Goal: Task Accomplishment & Management: Manage account settings

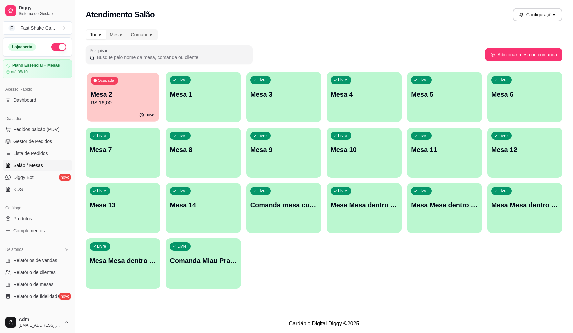
click at [138, 101] on p "R$ 16,00" at bounding box center [123, 103] width 65 height 8
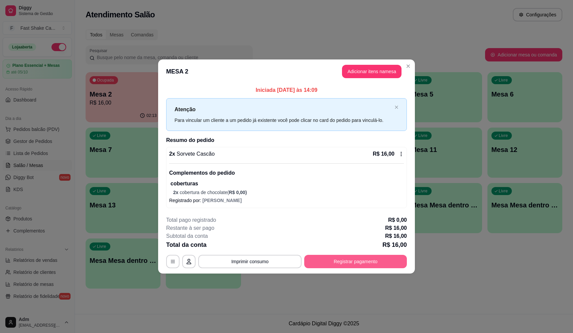
click at [346, 255] on button "Registrar pagamento" at bounding box center [355, 261] width 103 height 13
click at [369, 260] on button "Registrar pagamento" at bounding box center [355, 261] width 103 height 13
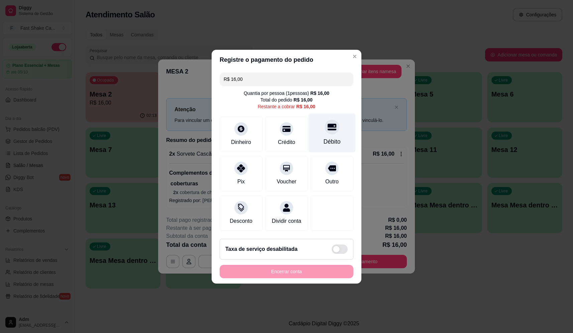
click at [321, 120] on div "Débito" at bounding box center [332, 132] width 47 height 39
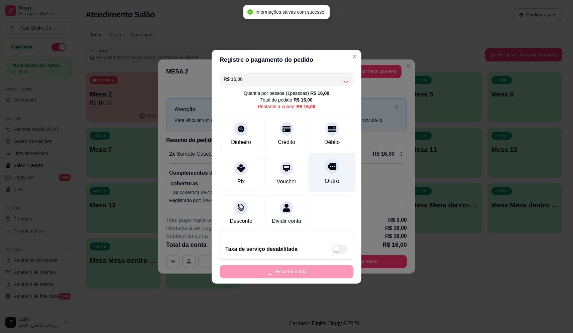
type input "R$ 0,00"
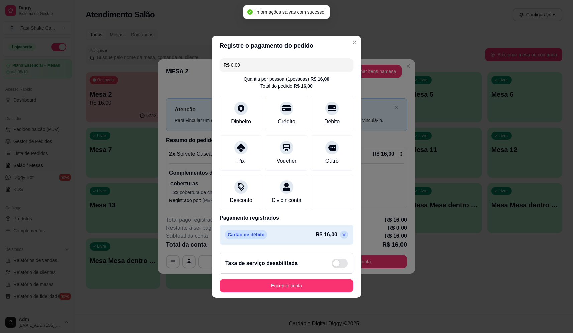
drag, startPoint x: 333, startPoint y: 299, endPoint x: 331, endPoint y: 294, distance: 5.7
click at [332, 298] on footer "Taxa de serviço desabilitada Encerrar conta" at bounding box center [287, 273] width 150 height 50
click at [331, 293] on button "Encerrar conta" at bounding box center [287, 285] width 134 height 13
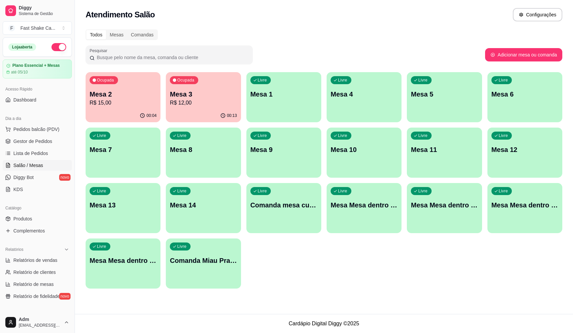
click at [520, 210] on div "Livre Mesa Mesa dentro verde" at bounding box center [525, 204] width 75 height 42
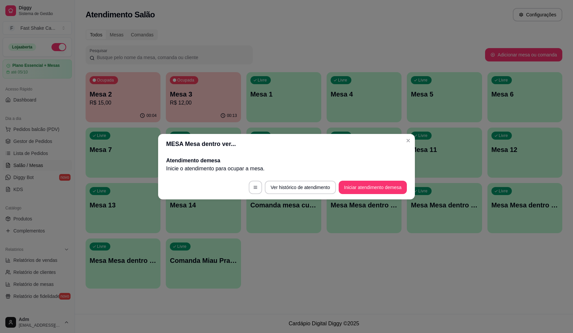
click at [371, 186] on button "Iniciar atendimento de mesa" at bounding box center [373, 187] width 68 height 13
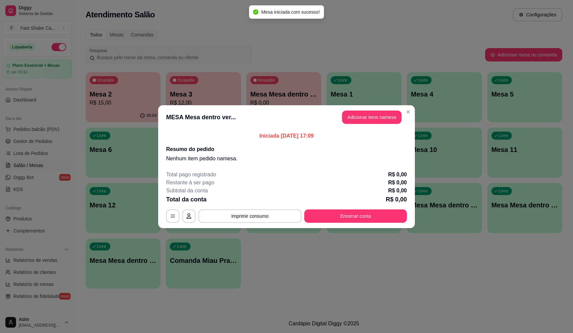
click at [382, 108] on header "MESA Mesa dentro ver... Adicionar itens na mesa" at bounding box center [286, 117] width 257 height 24
click at [379, 118] on button "Adicionar itens na mesa" at bounding box center [372, 117] width 60 height 13
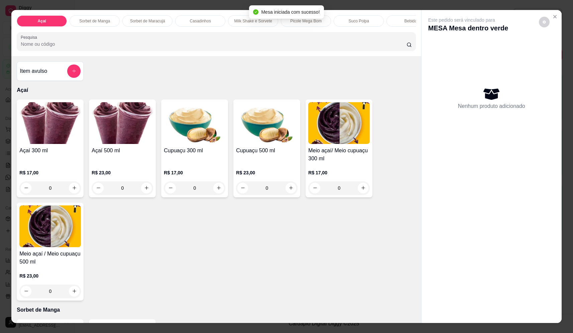
click at [108, 46] on input "Pesquisa" at bounding box center [214, 44] width 386 height 7
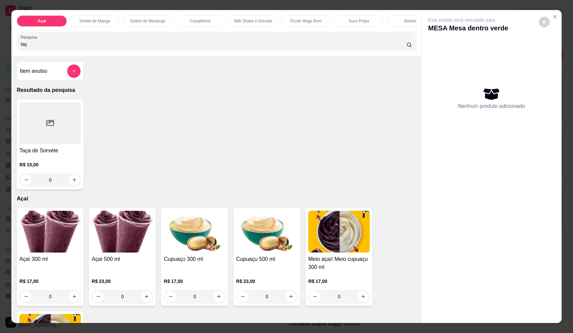
type input "taç"
click at [67, 186] on div "0" at bounding box center [50, 180] width 62 height 13
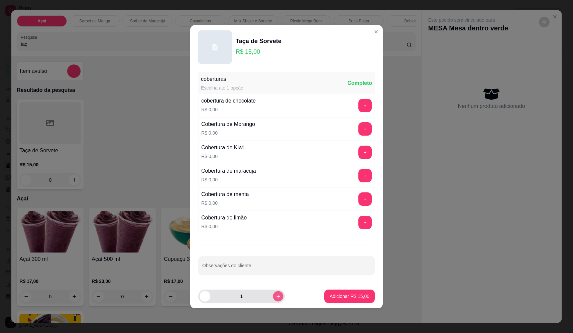
click at [275, 295] on button "increase-product-quantity" at bounding box center [278, 296] width 10 height 10
type input "2"
click at [362, 296] on p "Adicionar R$ 30,00" at bounding box center [349, 296] width 39 height 6
type input "2"
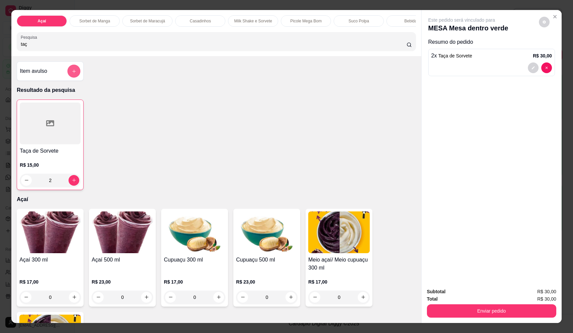
click at [72, 74] on icon "add-separate-item" at bounding box center [74, 71] width 5 height 5
click at [280, 141] on input "Nome do produto" at bounding box center [287, 143] width 126 height 7
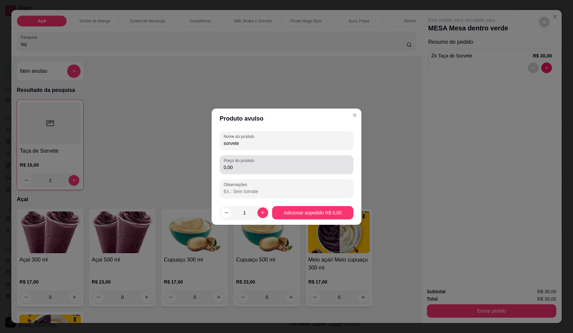
type input "sorvete"
click at [282, 162] on div "0,00" at bounding box center [287, 164] width 126 height 13
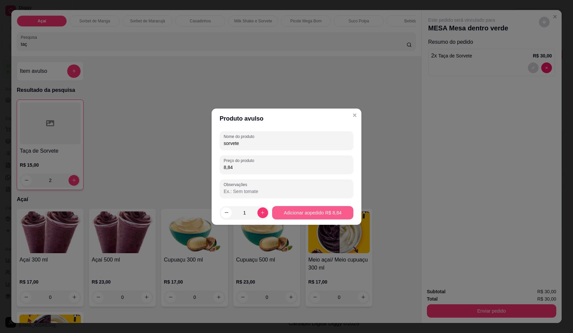
type input "8,84"
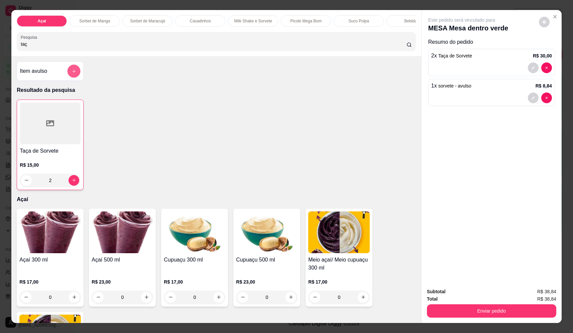
click at [72, 74] on icon "add-separate-item" at bounding box center [74, 71] width 5 height 5
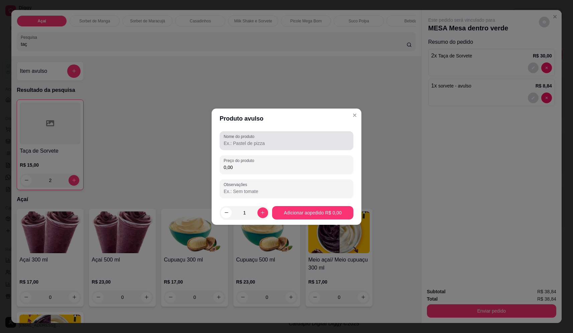
click at [253, 140] on input "Nome do produto" at bounding box center [287, 143] width 126 height 7
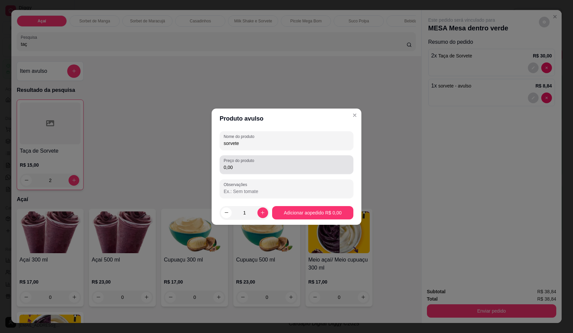
type input "sorvete"
click at [285, 164] on input "0,00" at bounding box center [287, 167] width 126 height 7
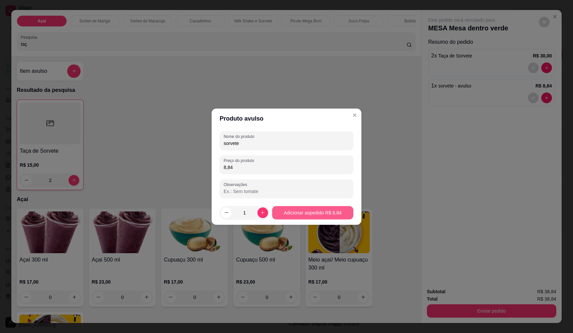
type input "8,84"
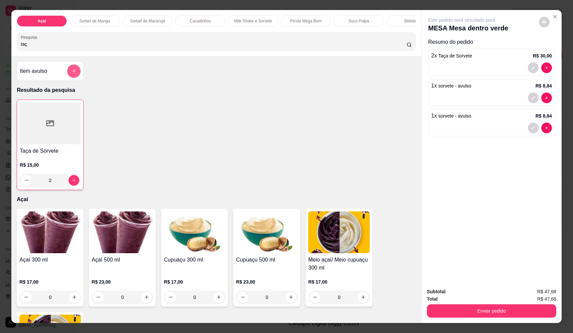
click at [69, 75] on button "add-separate-item" at bounding box center [73, 71] width 13 height 13
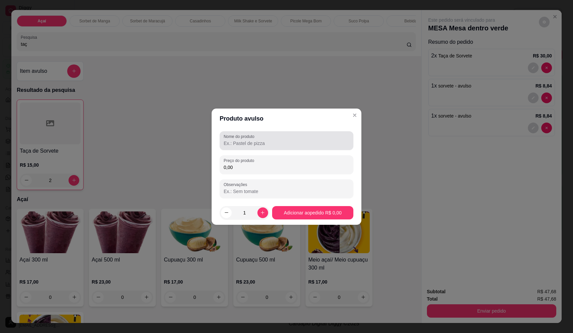
click at [264, 143] on input "Nome do produto" at bounding box center [287, 143] width 126 height 7
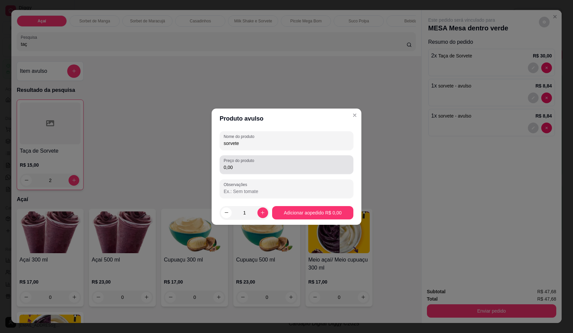
type input "sorvete"
click at [260, 169] on input "0,00" at bounding box center [287, 167] width 126 height 7
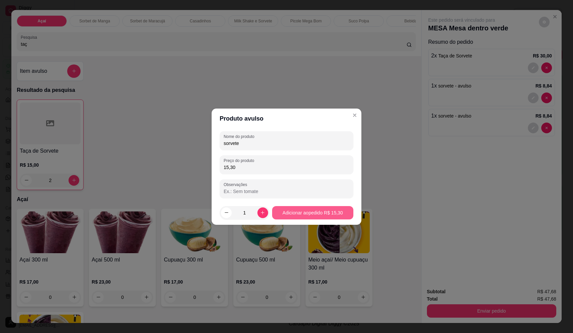
type input "15,30"
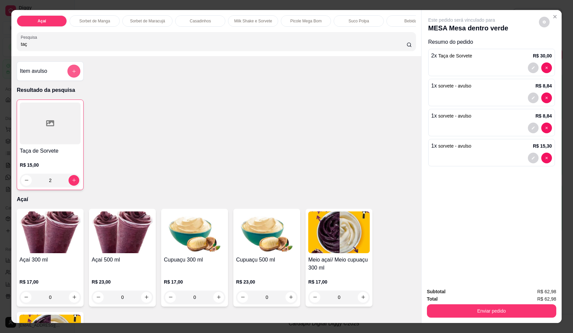
click at [73, 74] on icon "add-separate-item" at bounding box center [74, 71] width 5 height 5
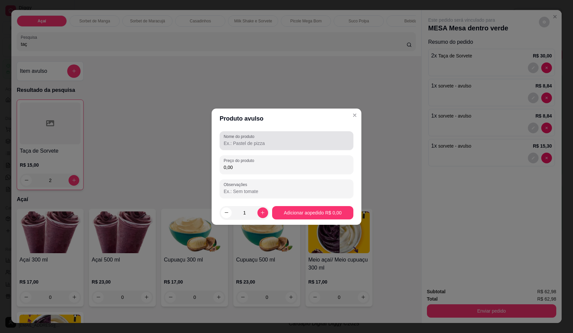
click at [255, 138] on label "Nome do produto" at bounding box center [240, 137] width 33 height 6
click at [255, 140] on input "Nome do produto" at bounding box center [287, 143] width 126 height 7
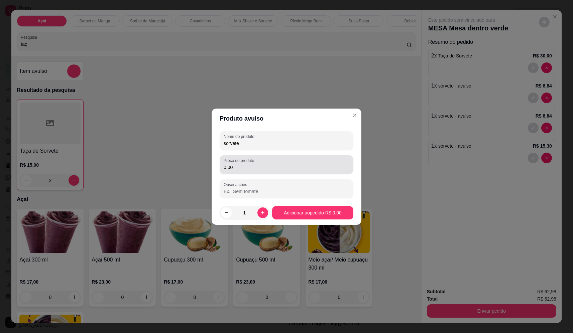
type input "sorvete"
click at [264, 170] on input "0,00" at bounding box center [287, 167] width 126 height 7
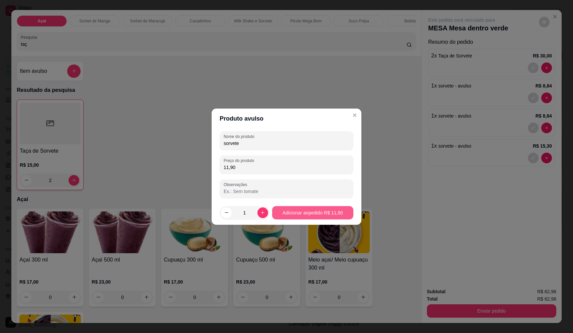
type input "11,90"
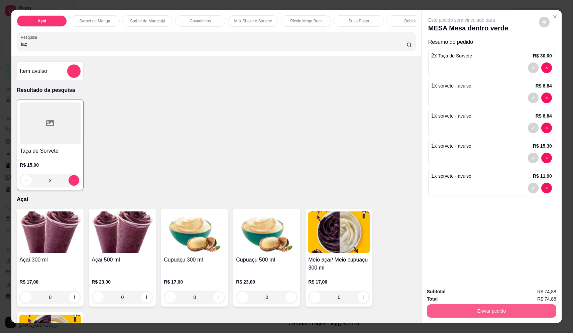
click at [498, 314] on button "Enviar pedido" at bounding box center [491, 311] width 129 height 13
click at [474, 295] on button "Não registrar e enviar pedido" at bounding box center [470, 295] width 68 height 12
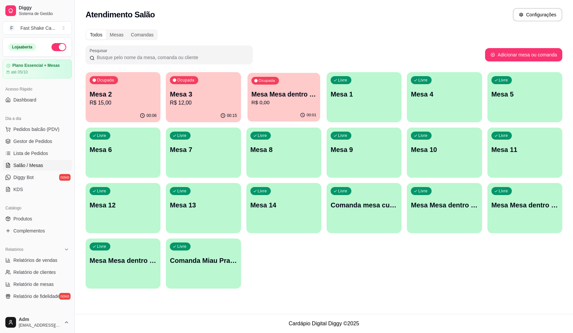
click at [295, 97] on p "Mesa Mesa dentro verde" at bounding box center [283, 94] width 65 height 9
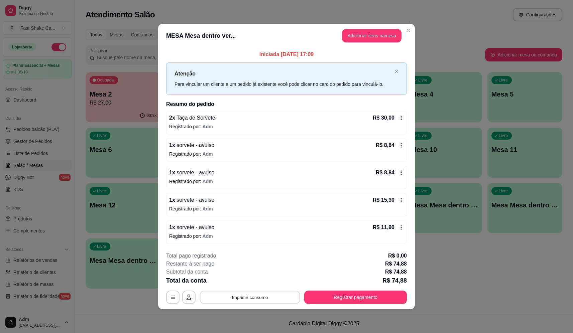
click at [237, 299] on button "Imprimir consumo" at bounding box center [250, 297] width 100 height 13
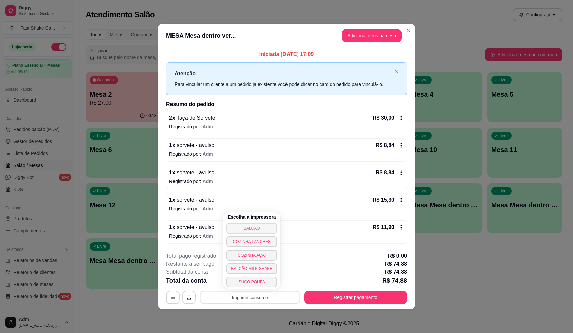
click at [254, 225] on button "BALCÃO" at bounding box center [251, 228] width 51 height 11
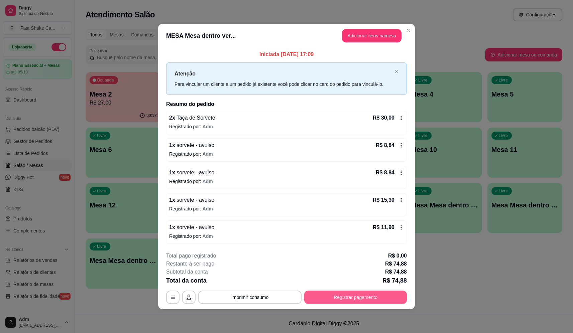
click at [368, 295] on button "Registrar pagamento" at bounding box center [355, 297] width 103 height 13
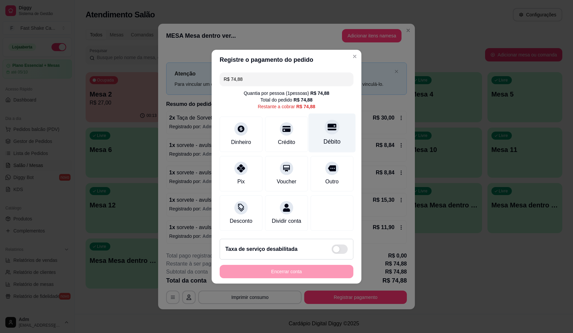
click at [335, 124] on div at bounding box center [332, 127] width 15 height 15
type input "R$ 0,00"
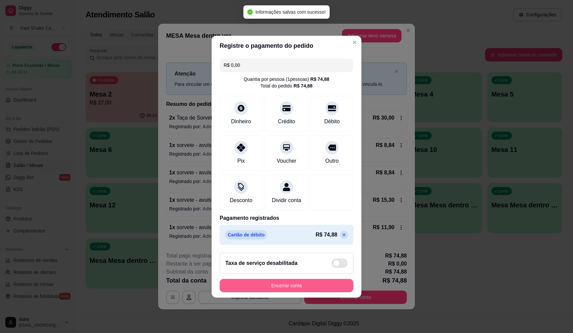
click at [271, 288] on button "Encerrar conta" at bounding box center [287, 285] width 134 height 13
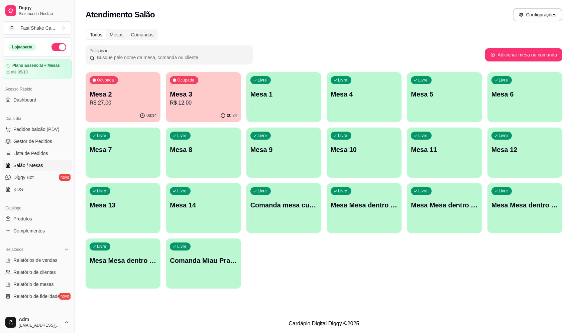
click at [454, 106] on div "Livre Mesa 5" at bounding box center [444, 93] width 75 height 42
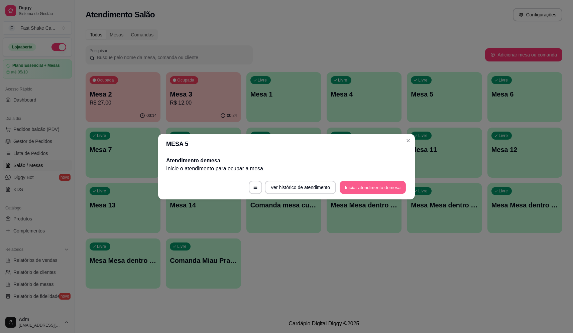
click at [375, 191] on button "Iniciar atendimento de mesa" at bounding box center [373, 187] width 66 height 13
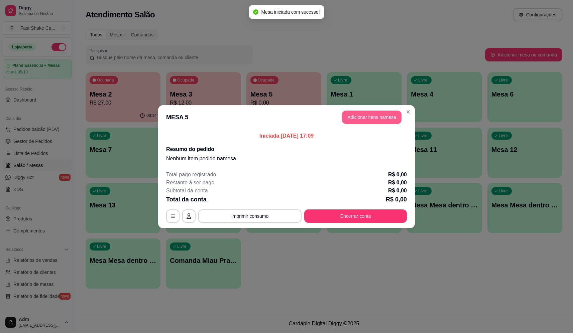
click at [357, 115] on button "Adicionar itens na mesa" at bounding box center [372, 117] width 60 height 13
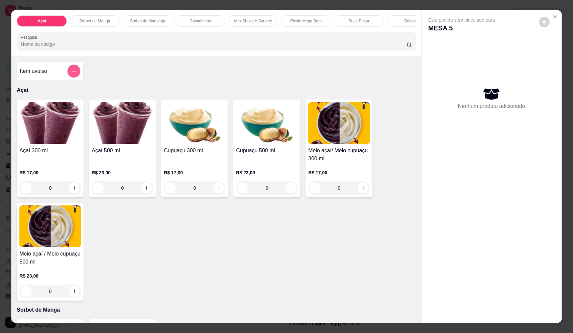
click at [73, 74] on icon "add-separate-item" at bounding box center [74, 71] width 5 height 5
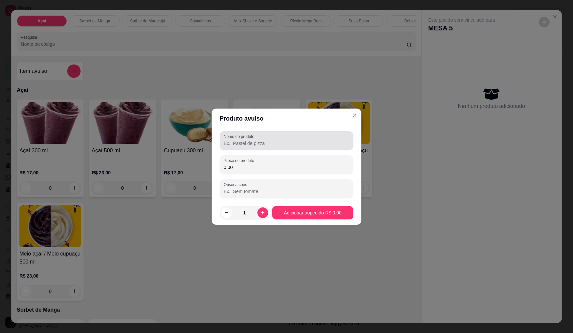
drag, startPoint x: 230, startPoint y: 144, endPoint x: 226, endPoint y: 142, distance: 3.7
click at [230, 144] on input "Nome do produto" at bounding box center [287, 143] width 126 height 7
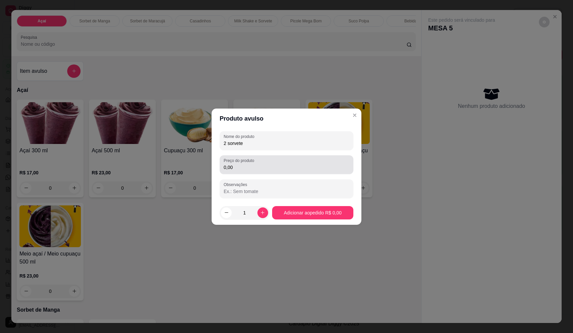
type input "2 sorvete"
click at [241, 166] on input "0,00" at bounding box center [287, 167] width 126 height 7
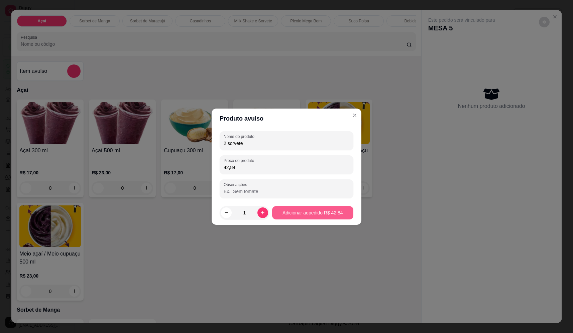
type input "42,84"
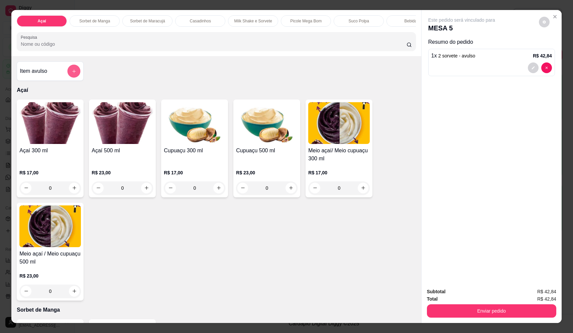
click at [68, 77] on button "add-separate-item" at bounding box center [74, 71] width 13 height 13
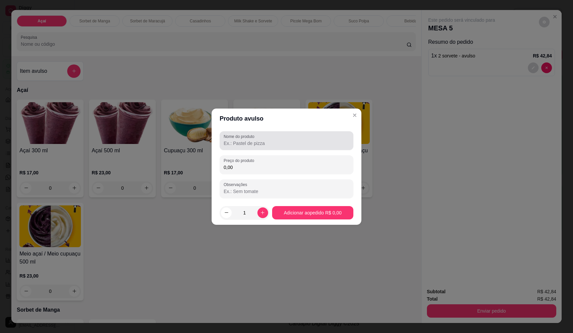
click at [243, 143] on input "Nome do produto" at bounding box center [287, 143] width 126 height 7
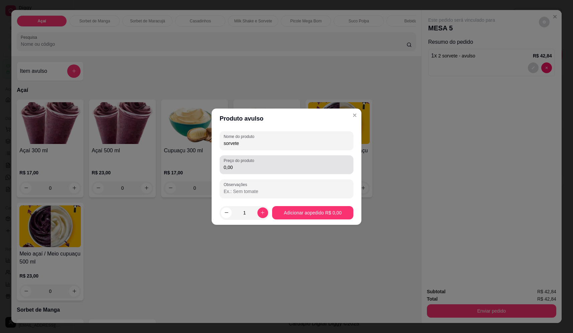
type input "sorvete"
click at [272, 166] on input "0,00" at bounding box center [287, 167] width 126 height 7
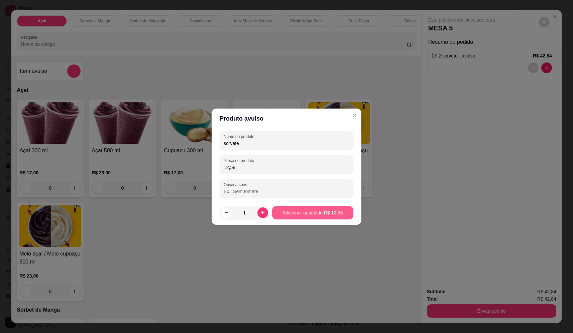
type input "12,58"
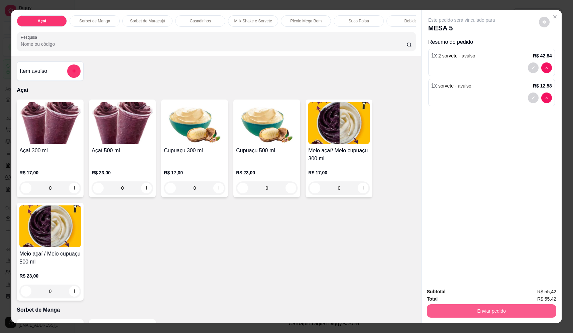
click at [495, 313] on button "Enviar pedido" at bounding box center [491, 311] width 129 height 13
click at [456, 294] on button "Não registrar e enviar pedido" at bounding box center [470, 295] width 68 height 12
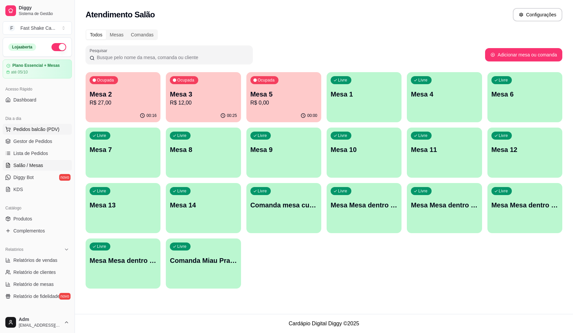
click at [34, 129] on span "Pedidos balcão (PDV)" at bounding box center [36, 129] width 46 height 7
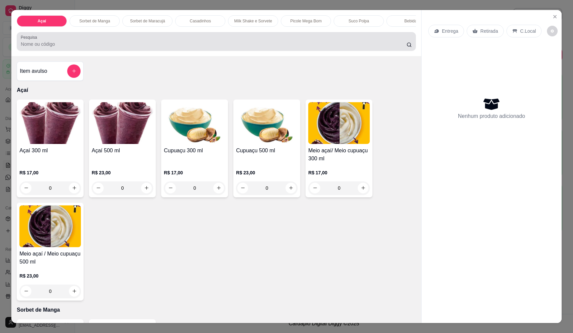
click at [150, 48] on div at bounding box center [216, 41] width 391 height 13
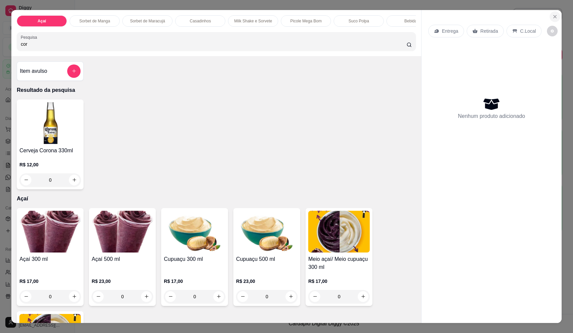
type input "cor"
click at [554, 16] on icon "Close" at bounding box center [555, 16] width 3 height 3
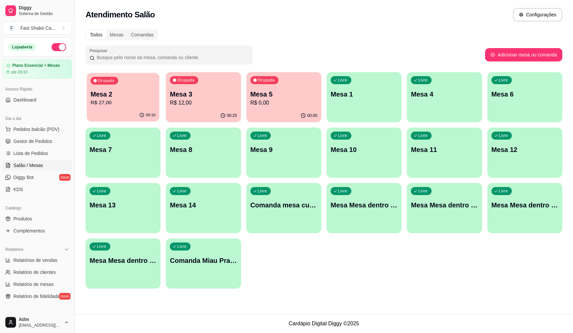
click at [133, 97] on p "Mesa 2" at bounding box center [123, 94] width 65 height 9
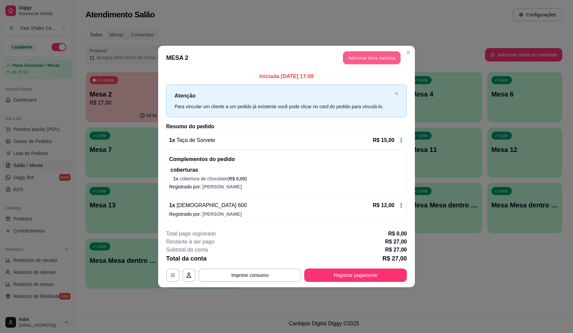
click at [361, 61] on button "Adicionar itens na mesa" at bounding box center [372, 58] width 58 height 13
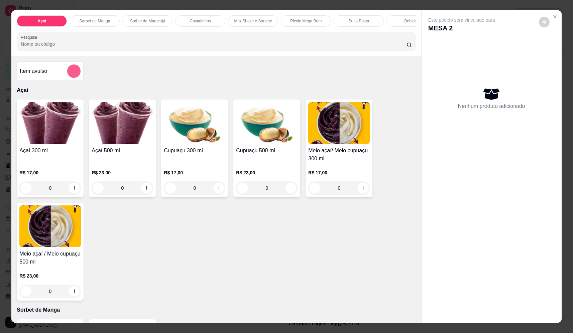
click at [68, 76] on button "add-separate-item" at bounding box center [73, 71] width 13 height 13
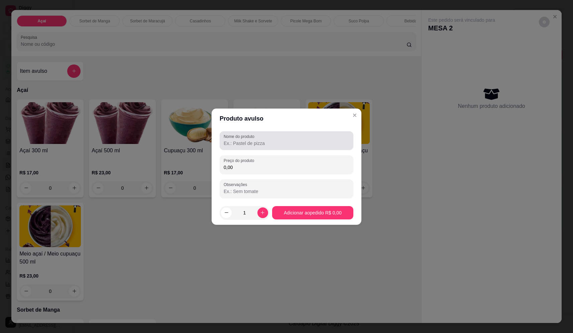
drag, startPoint x: 249, startPoint y: 145, endPoint x: 242, endPoint y: 149, distance: 8.1
click at [250, 145] on input "Nome do produto" at bounding box center [287, 143] width 126 height 7
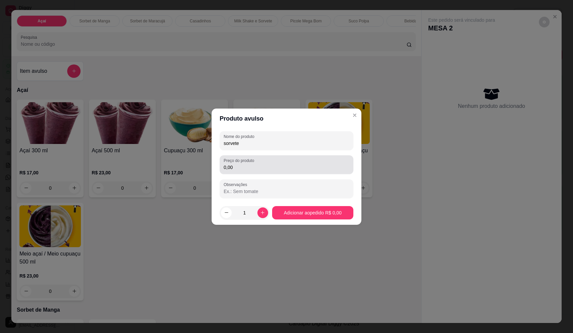
type input "sorvete"
click at [276, 173] on div "Preço do produto 0,00" at bounding box center [287, 165] width 134 height 19
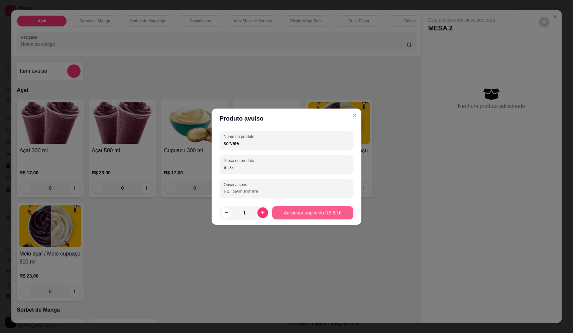
type input "8,16"
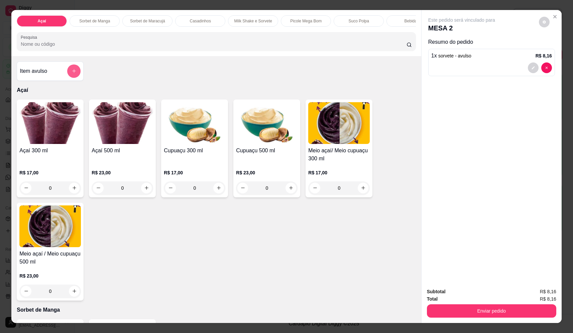
click at [72, 74] on icon "add-separate-item" at bounding box center [74, 71] width 5 height 5
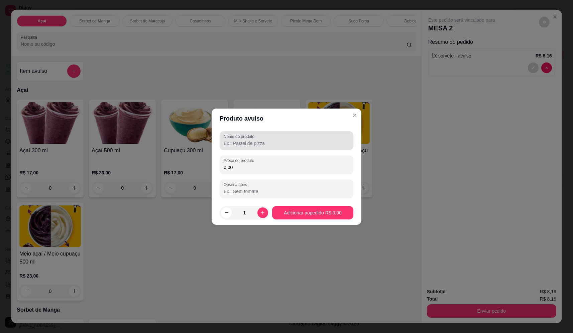
click at [263, 145] on input "Nome do produto" at bounding box center [287, 143] width 126 height 7
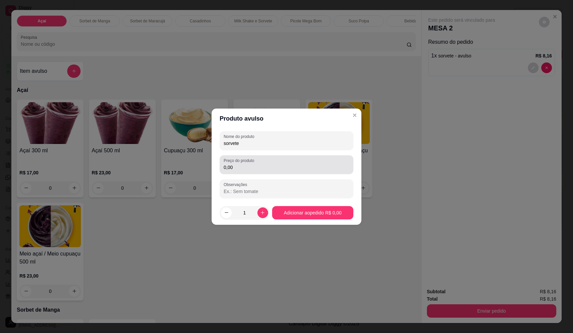
type input "sorvete"
click at [235, 169] on input "0,00" at bounding box center [287, 167] width 126 height 7
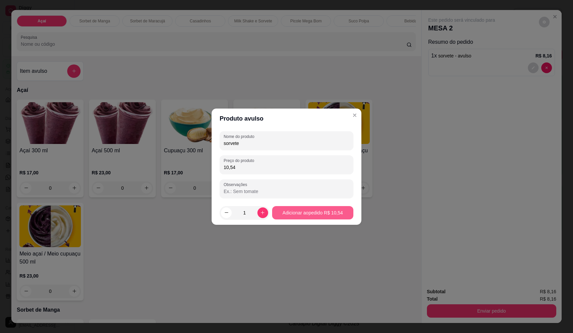
type input "10,54"
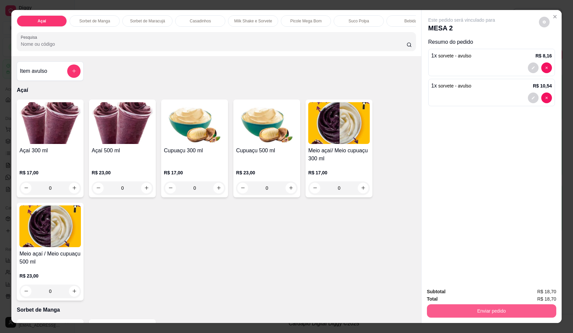
click at [485, 312] on button "Enviar pedido" at bounding box center [491, 311] width 129 height 13
click at [461, 295] on button "Não registrar e enviar pedido" at bounding box center [470, 295] width 70 height 13
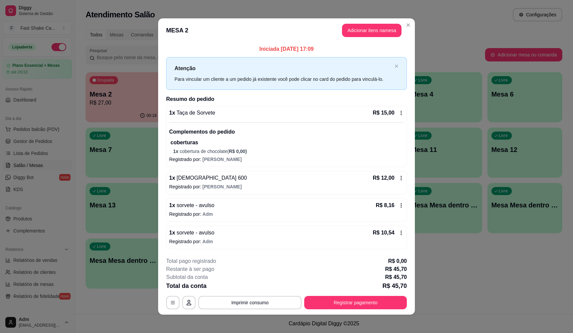
drag, startPoint x: 357, startPoint y: 313, endPoint x: 368, endPoint y: 305, distance: 14.4
click at [360, 311] on footer "**********" at bounding box center [286, 283] width 257 height 63
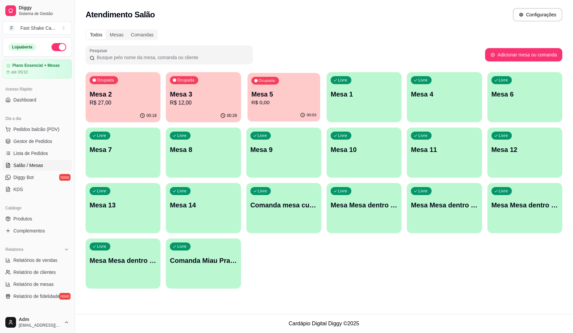
click at [278, 106] on p "R$ 0,00" at bounding box center [283, 103] width 65 height 8
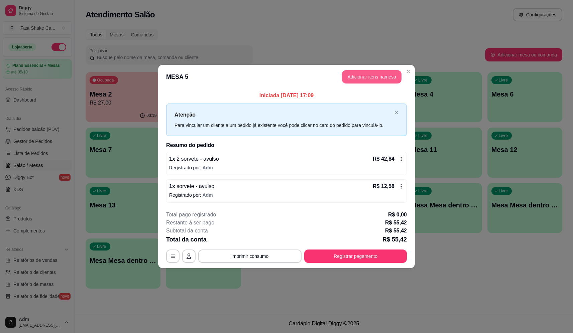
click at [372, 75] on button "Adicionar itens na mesa" at bounding box center [372, 76] width 60 height 13
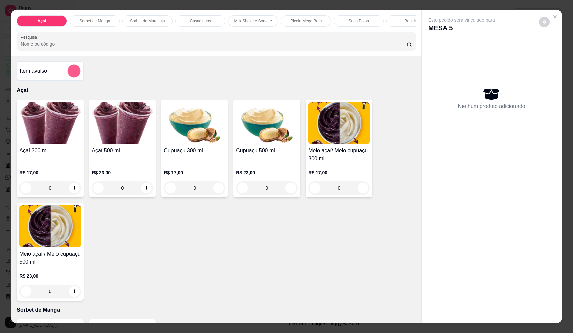
click at [74, 76] on button "add-separate-item" at bounding box center [74, 71] width 13 height 13
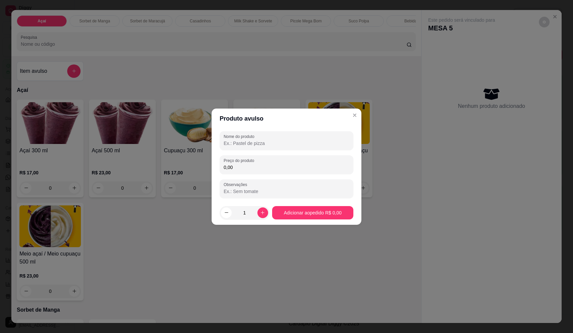
click at [254, 167] on input "0,00" at bounding box center [287, 167] width 126 height 7
type input "24,48"
drag, startPoint x: 256, startPoint y: 141, endPoint x: 263, endPoint y: 138, distance: 7.3
click at [257, 141] on input "Nome do produto" at bounding box center [287, 143] width 126 height 7
type input "sorvete"
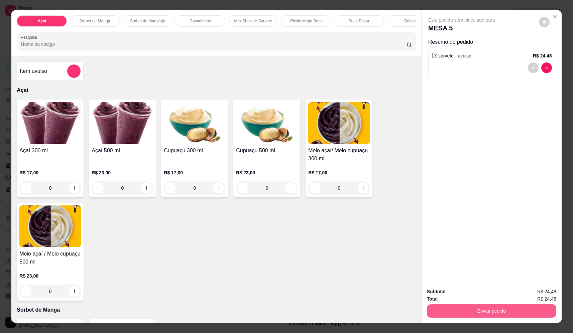
click at [494, 299] on div "Subtotal R$ 24,48 Total R$ 24,48 Enviar pedido" at bounding box center [491, 303] width 129 height 30
click at [480, 306] on button "Enviar pedido" at bounding box center [491, 311] width 129 height 13
click at [461, 294] on button "Não registrar e enviar pedido" at bounding box center [470, 295] width 68 height 12
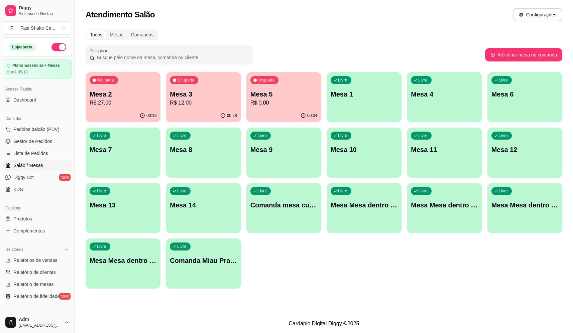
click at [130, 85] on div "Ocupada Mesa 2 R$ 27,00" at bounding box center [123, 90] width 75 height 37
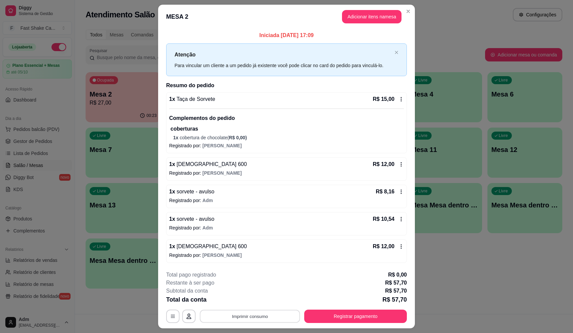
click at [245, 314] on button "Imprimir consumo" at bounding box center [250, 316] width 100 height 13
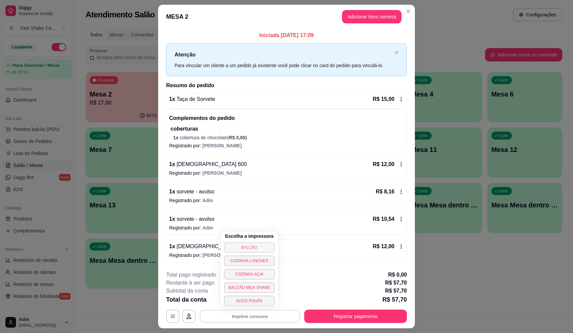
click at [261, 248] on button "BALCÃO" at bounding box center [249, 247] width 51 height 11
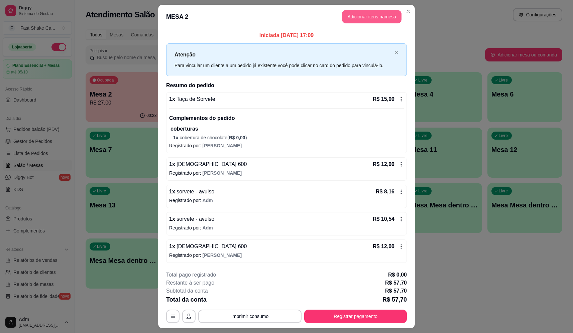
click at [356, 14] on button "Adicionar itens na mesa" at bounding box center [372, 16] width 60 height 13
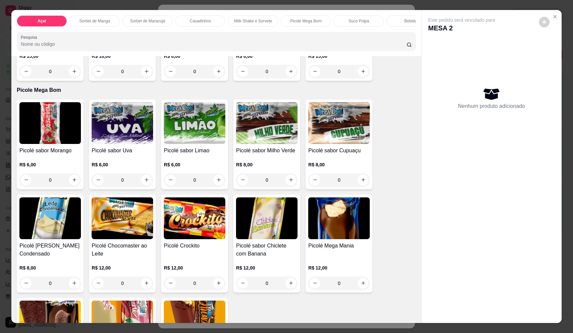
scroll to position [803, 0]
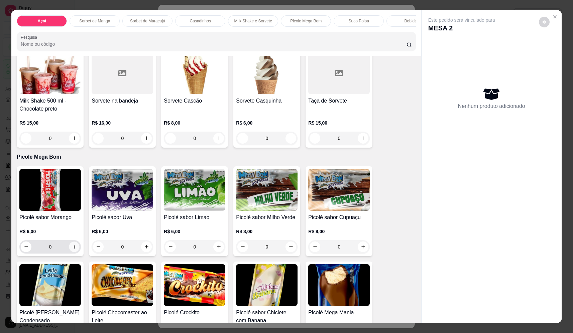
click at [72, 250] on icon "increase-product-quantity" at bounding box center [74, 247] width 5 height 5
type input "1"
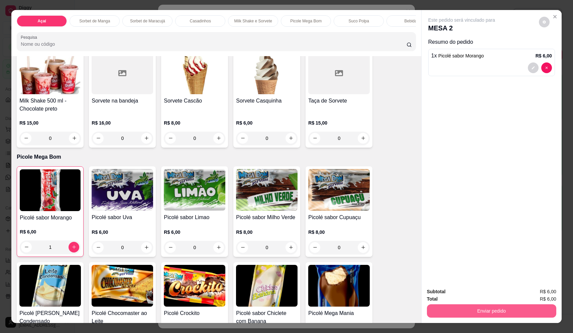
click at [454, 312] on button "Enviar pedido" at bounding box center [491, 311] width 129 height 13
click at [462, 296] on button "Não registrar e enviar pedido" at bounding box center [470, 295] width 68 height 12
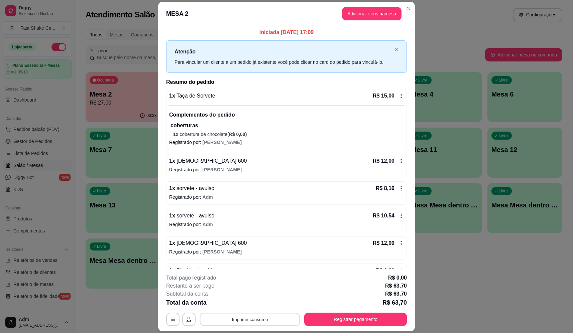
click at [278, 320] on button "Imprimir consumo" at bounding box center [250, 319] width 100 height 13
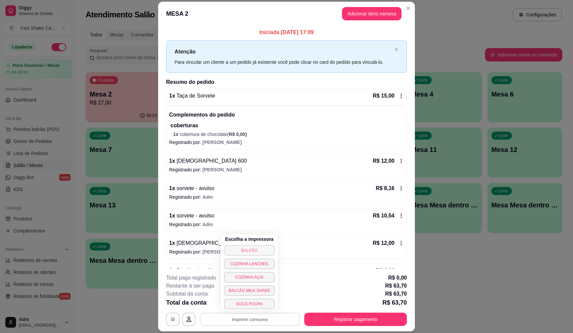
click at [261, 248] on button "BALCÃO" at bounding box center [249, 250] width 51 height 11
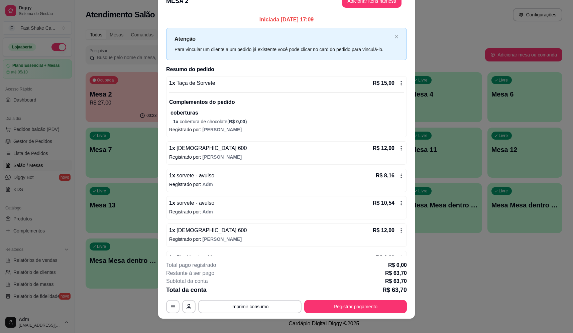
scroll to position [20, 0]
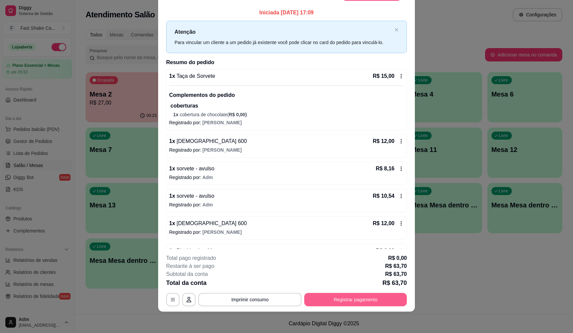
click at [341, 304] on button "Registrar pagamento" at bounding box center [355, 299] width 103 height 13
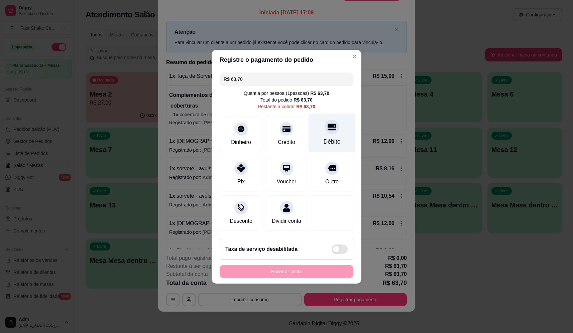
click at [311, 114] on div "Débito" at bounding box center [332, 132] width 47 height 39
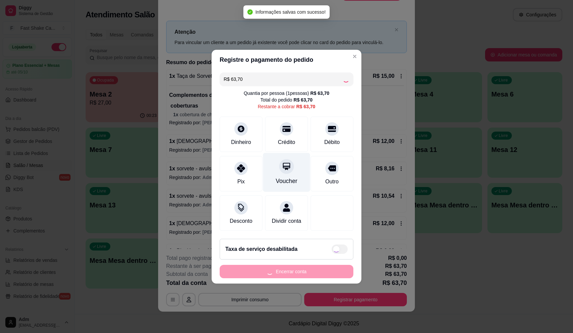
type input "R$ 0,00"
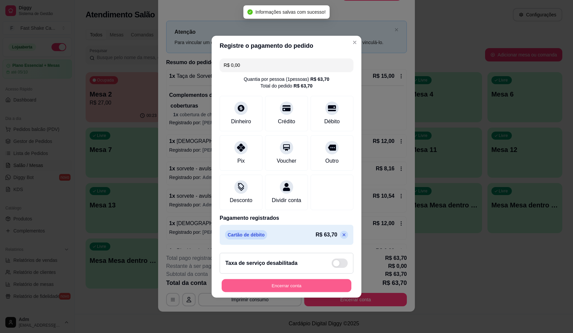
click at [325, 289] on button "Encerrar conta" at bounding box center [287, 285] width 130 height 13
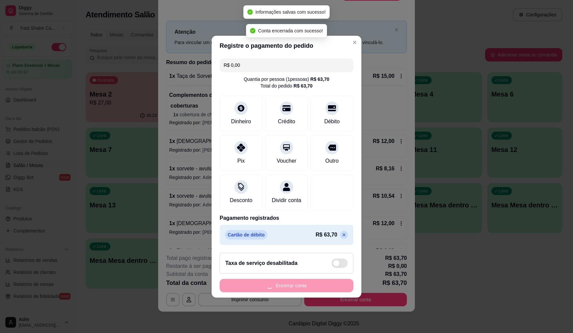
scroll to position [0, 0]
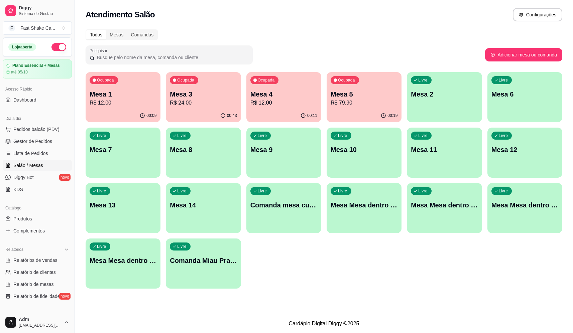
click at [426, 222] on div "Livre Mesa Mesa dentro laranja" at bounding box center [444, 204] width 75 height 42
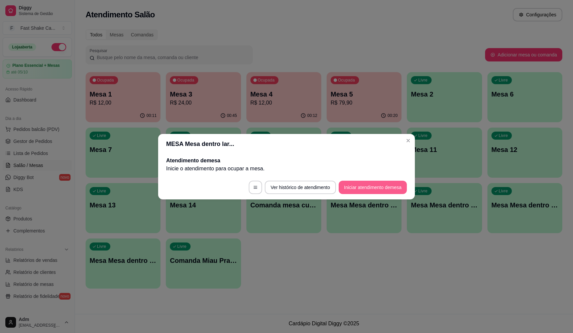
click at [388, 191] on button "Iniciar atendimento de mesa" at bounding box center [373, 187] width 68 height 13
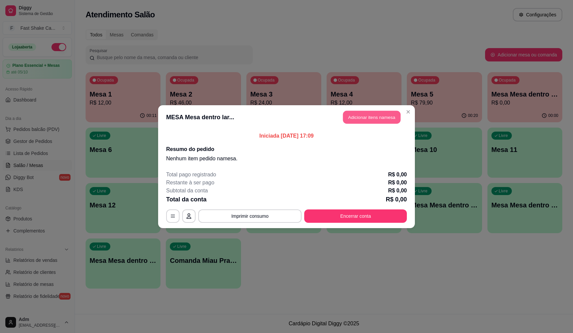
click at [371, 117] on button "Adicionar itens na mesa" at bounding box center [372, 117] width 58 height 13
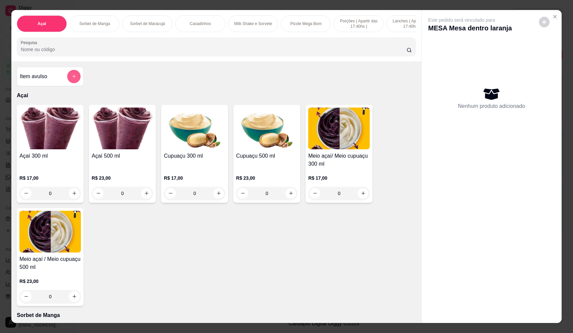
click at [73, 78] on button "add-separate-item" at bounding box center [73, 76] width 13 height 13
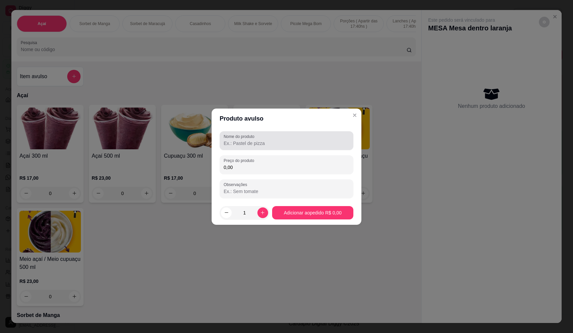
click at [250, 145] on input "Nome do produto" at bounding box center [287, 143] width 126 height 7
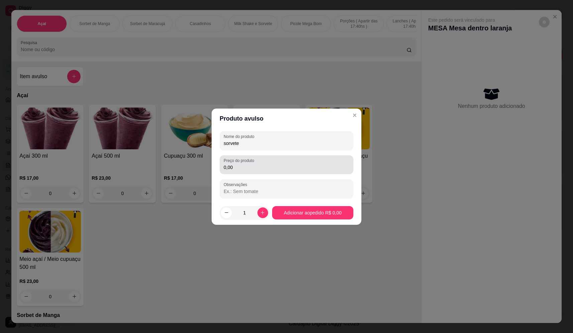
type input "sorvete"
click at [275, 168] on input "0,00" at bounding box center [287, 167] width 126 height 7
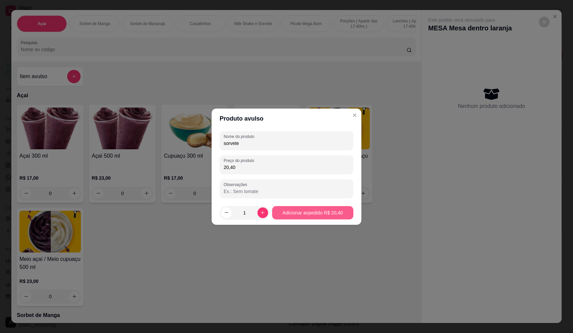
type input "20,40"
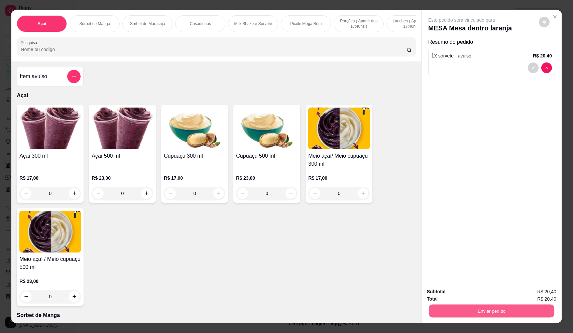
click at [451, 310] on button "Enviar pedido" at bounding box center [491, 311] width 125 height 13
click at [459, 292] on button "Não registrar e enviar pedido" at bounding box center [470, 295] width 68 height 12
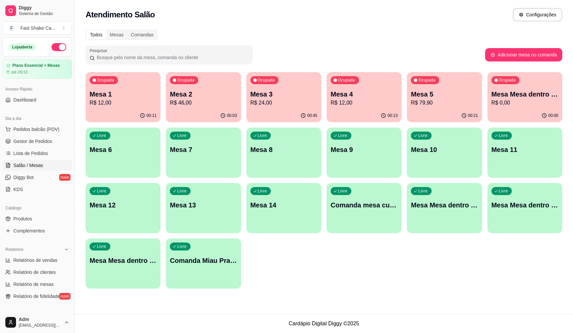
click at [441, 101] on p "R$ 79,90" at bounding box center [444, 103] width 67 height 8
click at [214, 100] on p "R$ 46,00" at bounding box center [203, 103] width 65 height 8
click at [432, 99] on p "Mesa 5" at bounding box center [444, 94] width 67 height 9
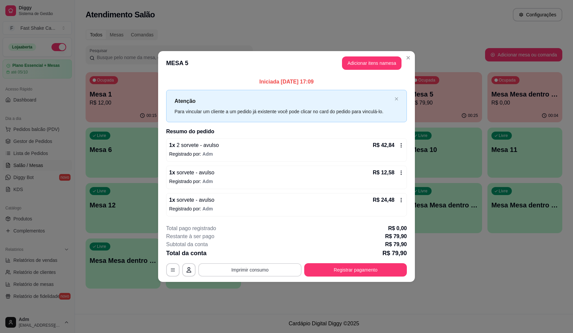
click at [278, 267] on button "Imprimir consumo" at bounding box center [249, 270] width 103 height 13
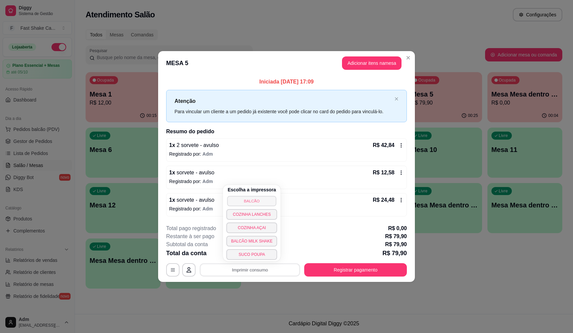
click at [268, 203] on button "BALCÃO" at bounding box center [251, 201] width 49 height 10
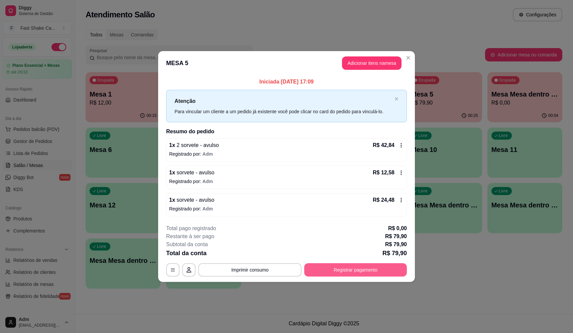
click at [349, 268] on button "Registrar pagamento" at bounding box center [355, 270] width 103 height 13
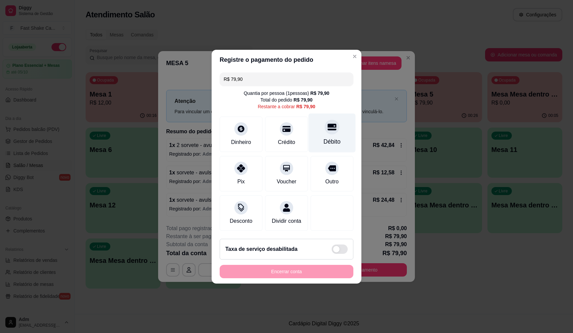
click at [338, 127] on div "Débito" at bounding box center [332, 132] width 47 height 39
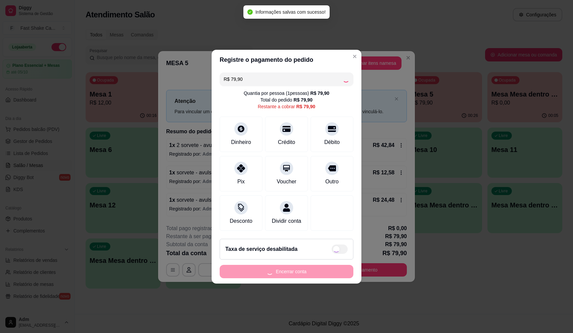
type input "R$ 0,00"
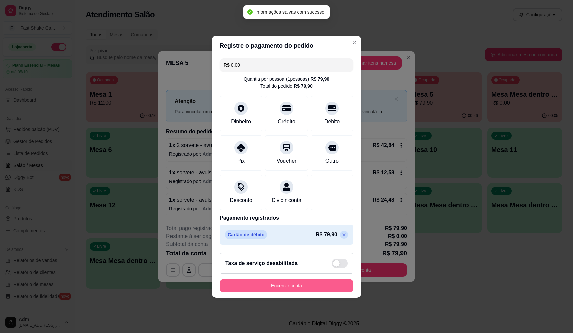
click at [303, 287] on button "Encerrar conta" at bounding box center [287, 285] width 134 height 13
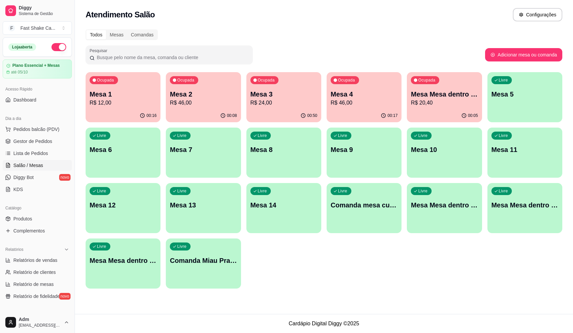
click at [450, 89] on div "Ocupada Mesa Mesa dentro laranja R$ 20,40" at bounding box center [444, 90] width 75 height 37
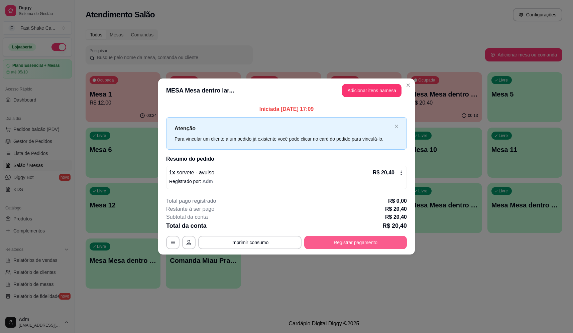
click at [376, 247] on button "Registrar pagamento" at bounding box center [355, 242] width 103 height 13
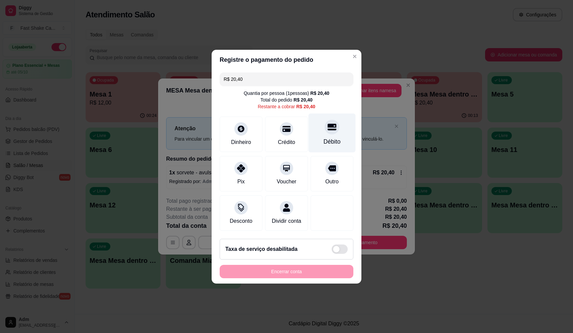
drag, startPoint x: 338, startPoint y: 126, endPoint x: 337, endPoint y: 129, distance: 3.7
click at [338, 126] on div "Débito" at bounding box center [332, 132] width 47 height 39
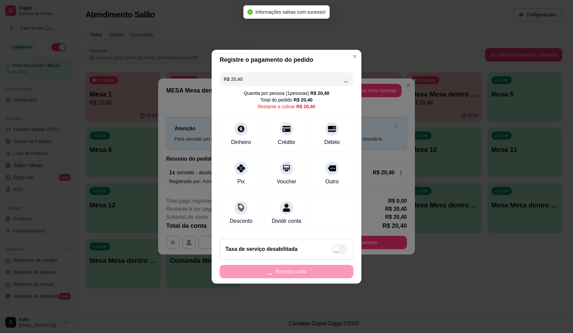
type input "R$ 0,00"
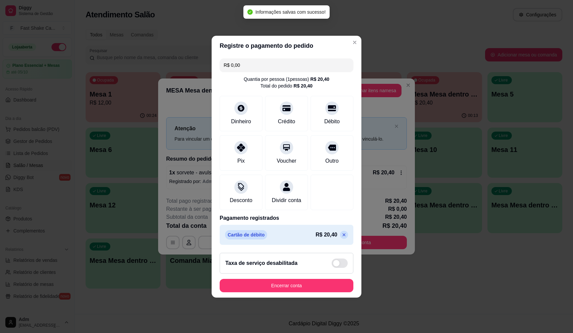
click at [327, 293] on button "Encerrar conta" at bounding box center [287, 285] width 134 height 13
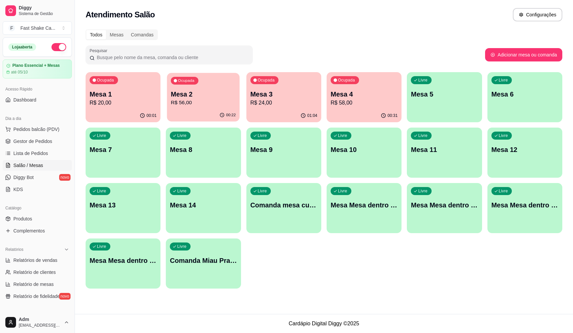
click at [192, 110] on div "00:22" at bounding box center [203, 115] width 73 height 13
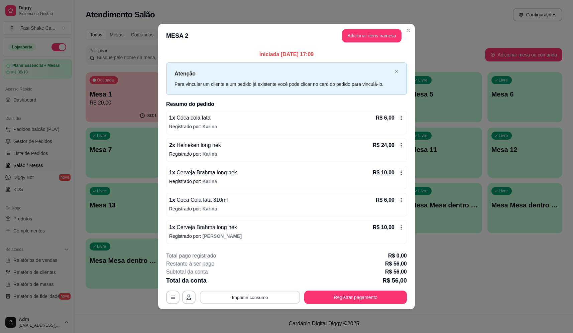
click at [223, 298] on button "Imprimir consumo" at bounding box center [250, 297] width 100 height 13
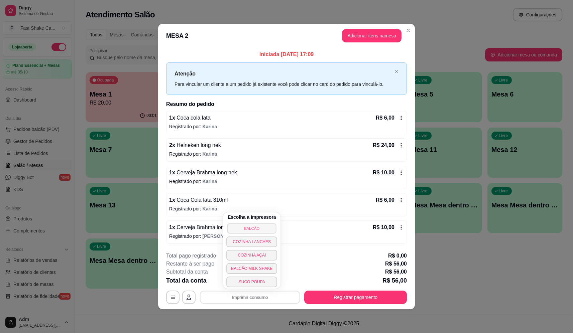
click at [244, 223] on button "BALCÃO" at bounding box center [251, 228] width 49 height 10
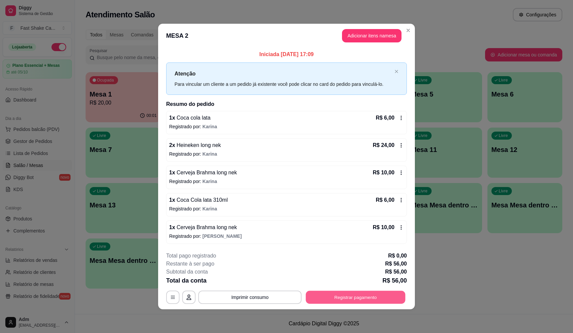
click at [321, 299] on button "Registrar pagamento" at bounding box center [356, 297] width 100 height 13
click at [330, 290] on div "**********" at bounding box center [286, 278] width 241 height 52
click at [332, 299] on button "Registrar pagamento" at bounding box center [355, 297] width 103 height 13
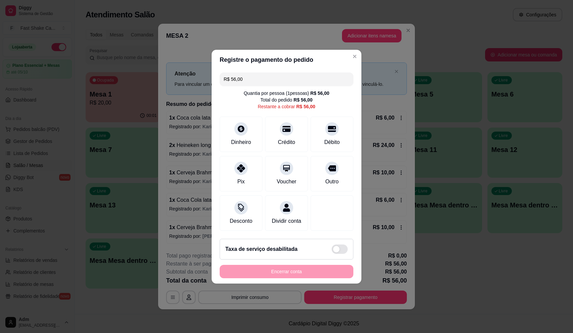
click at [332, 111] on div "R$ 56,00 Quantia por pessoa ( 1 pessoas) R$ 56,00 Total do pedido R$ 56,00 Rest…" at bounding box center [287, 152] width 150 height 164
click at [331, 133] on div "Débito" at bounding box center [332, 132] width 47 height 39
type input "R$ 0,00"
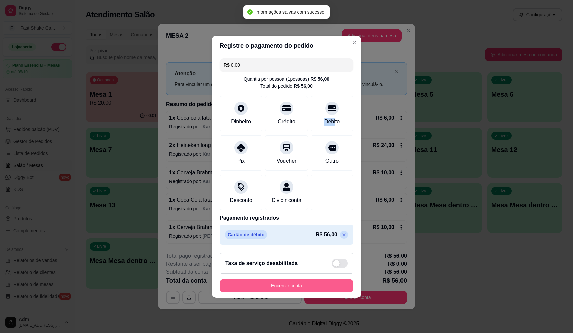
click at [284, 286] on button "Encerrar conta" at bounding box center [287, 285] width 134 height 13
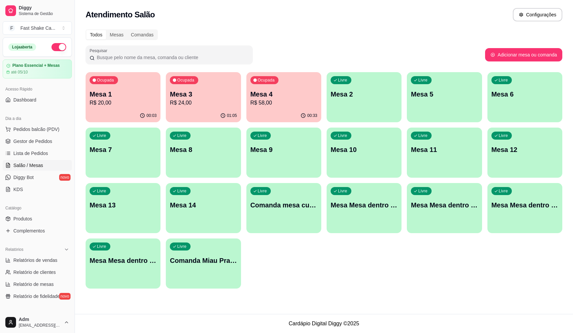
click at [296, 99] on p "R$ 58,00" at bounding box center [283, 103] width 67 height 8
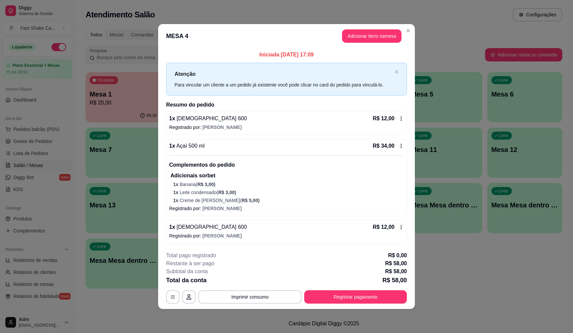
click at [210, 176] on p "Adicionais sorbet" at bounding box center [287, 176] width 233 height 8
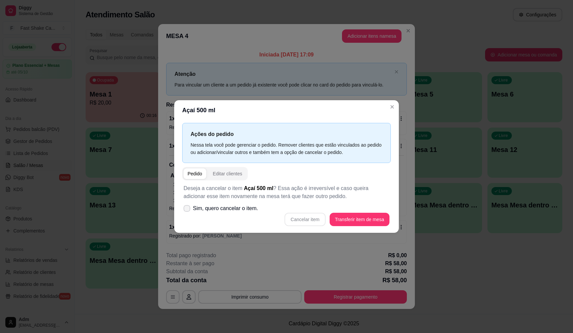
click at [251, 210] on span "Sim, quero cancelar o item." at bounding box center [225, 209] width 65 height 8
click at [188, 210] on input "Sim, quero cancelar o item." at bounding box center [185, 212] width 4 height 4
checkbox input "true"
click at [309, 218] on button "Cancelar item" at bounding box center [305, 219] width 40 height 13
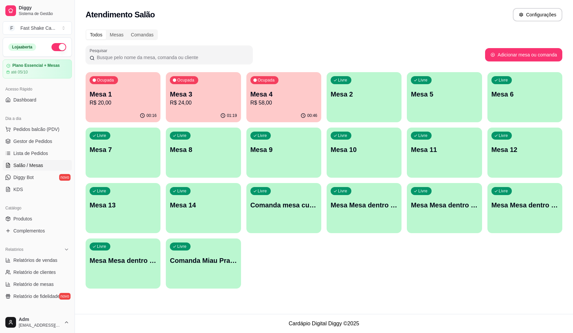
click at [205, 91] on p "Mesa 3" at bounding box center [203, 94] width 67 height 9
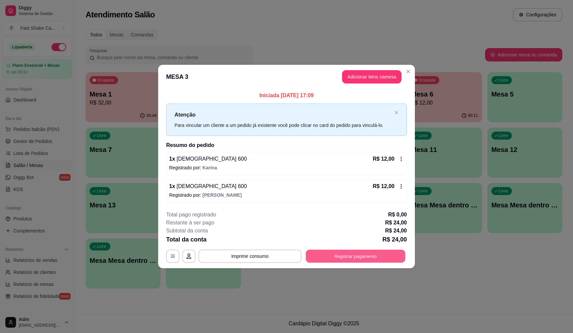
click at [359, 256] on button "Registrar pagamento" at bounding box center [356, 256] width 100 height 13
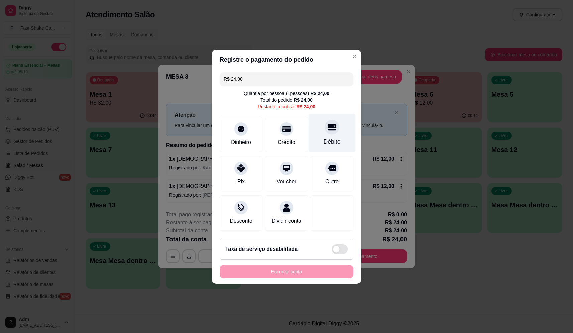
drag, startPoint x: 332, startPoint y: 131, endPoint x: 324, endPoint y: 139, distance: 11.6
click at [332, 131] on div "Débito" at bounding box center [332, 132] width 47 height 39
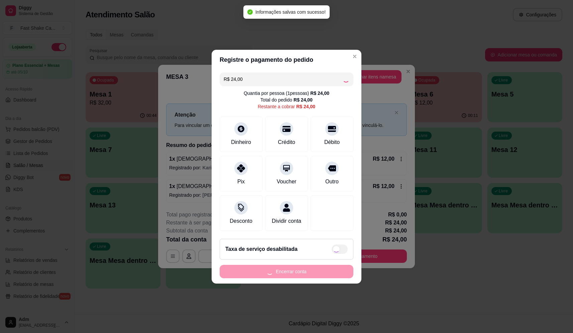
type input "R$ 0,00"
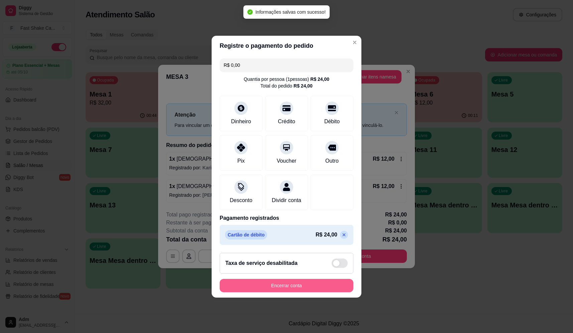
click at [313, 284] on button "Encerrar conta" at bounding box center [287, 285] width 134 height 13
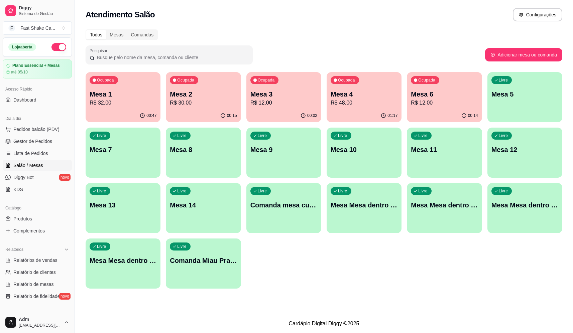
click at [233, 95] on p "Mesa 2" at bounding box center [203, 94] width 67 height 9
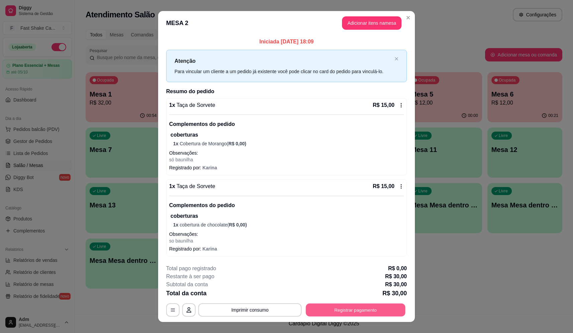
click at [368, 310] on button "Registrar pagamento" at bounding box center [356, 310] width 100 height 13
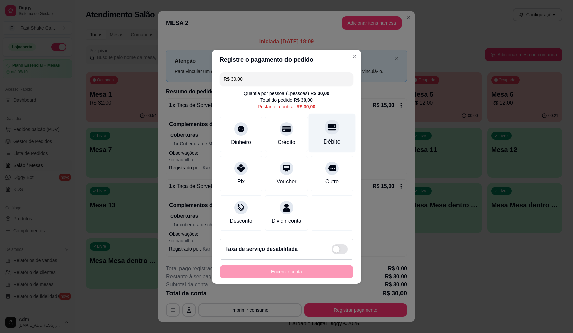
click at [326, 144] on div "Débito" at bounding box center [332, 132] width 47 height 39
type input "R$ 0,00"
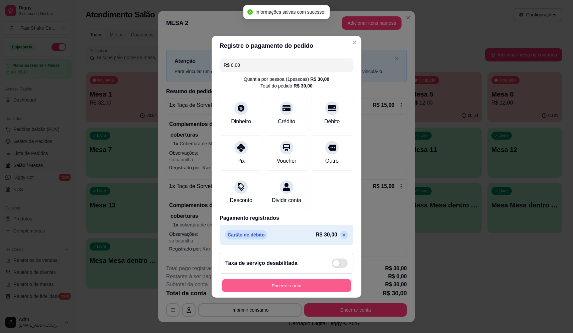
click at [299, 289] on button "Encerrar conta" at bounding box center [287, 285] width 130 height 13
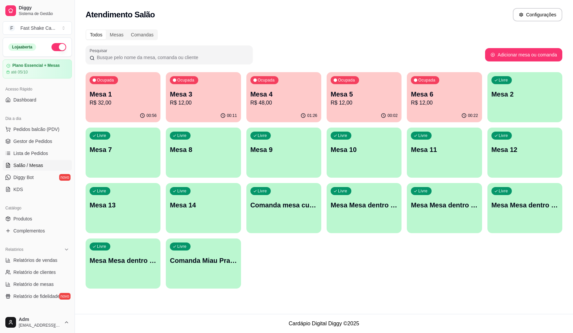
click at [182, 95] on p "Mesa 3" at bounding box center [203, 94] width 67 height 9
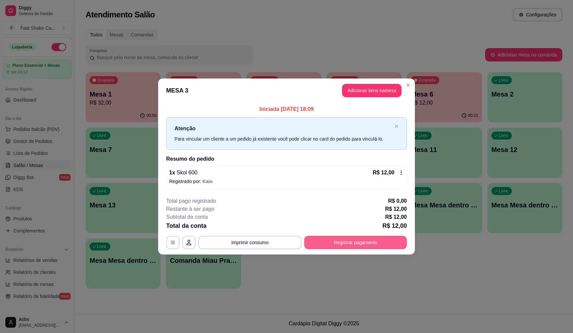
click at [348, 240] on button "Registrar pagamento" at bounding box center [355, 242] width 103 height 13
click at [330, 124] on icon at bounding box center [332, 127] width 9 height 7
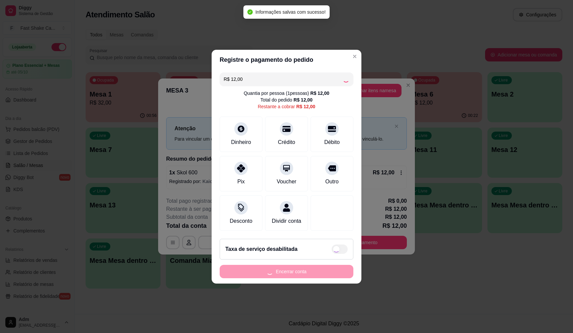
type input "R$ 0,00"
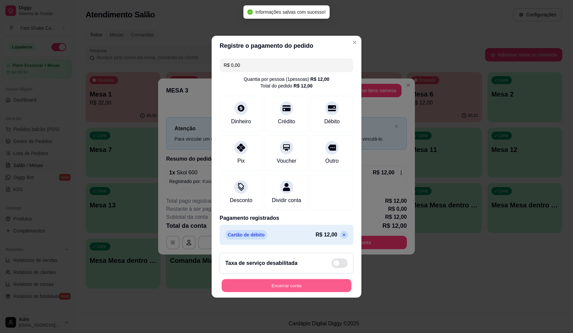
click at [324, 287] on button "Encerrar conta" at bounding box center [287, 285] width 130 height 13
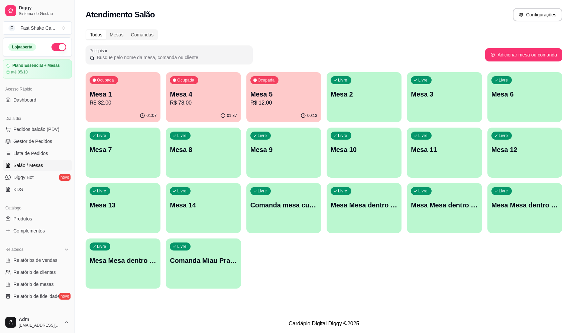
click at [118, 100] on p "R$ 32,00" at bounding box center [123, 103] width 67 height 8
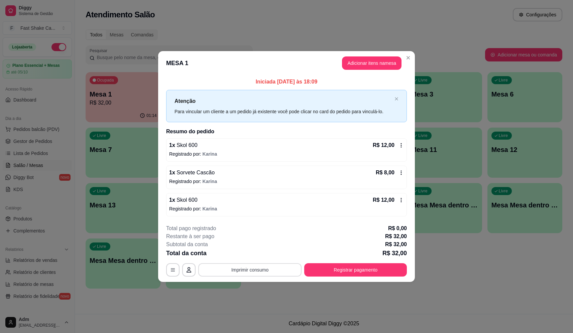
click at [263, 268] on button "Imprimir consumo" at bounding box center [249, 270] width 103 height 13
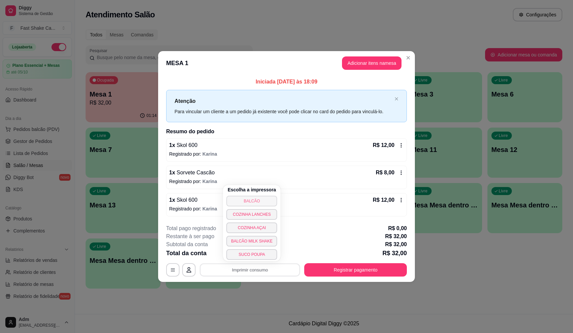
click at [254, 204] on button "BALCÃO" at bounding box center [251, 201] width 51 height 11
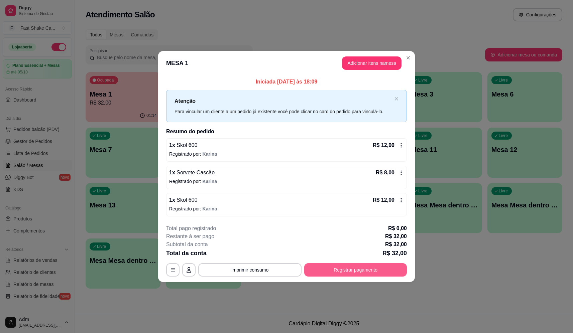
click at [346, 271] on button "Registrar pagamento" at bounding box center [355, 270] width 103 height 13
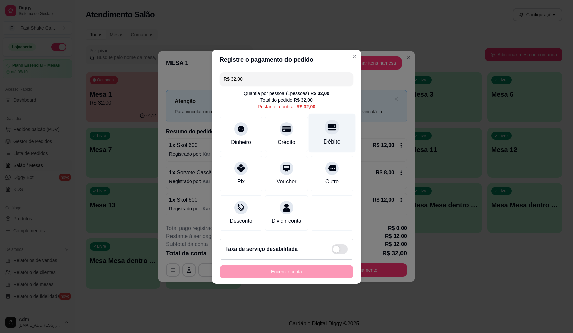
click at [327, 118] on div "Débito" at bounding box center [332, 132] width 47 height 39
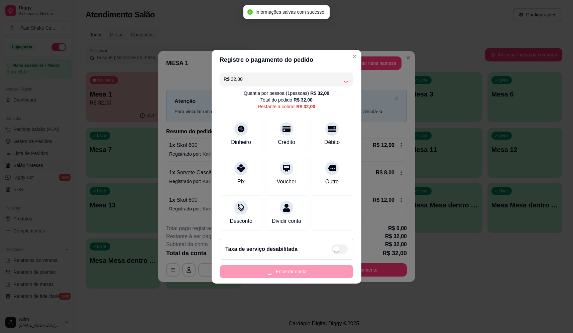
type input "R$ 0,00"
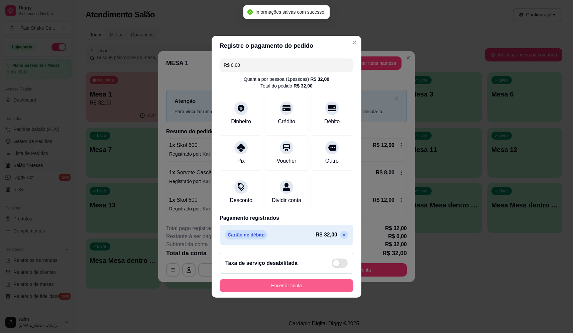
click at [331, 289] on button "Encerrar conta" at bounding box center [287, 285] width 134 height 13
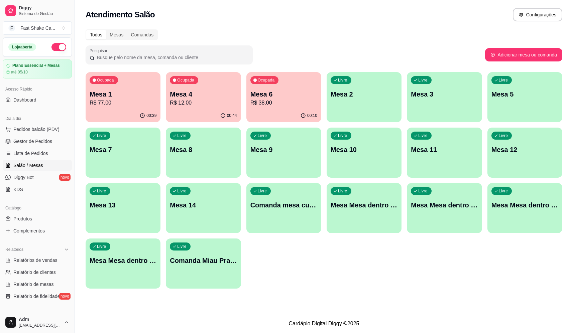
click at [135, 101] on p "R$ 77,00" at bounding box center [123, 103] width 67 height 8
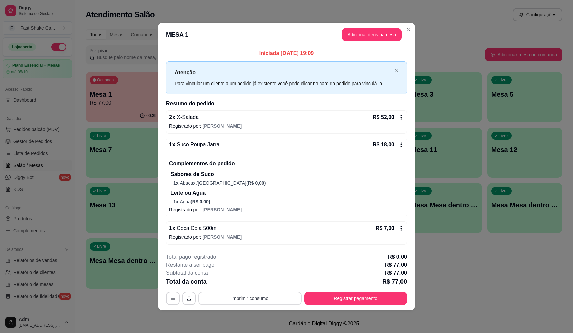
click at [231, 300] on button "Imprimir consumo" at bounding box center [249, 298] width 103 height 13
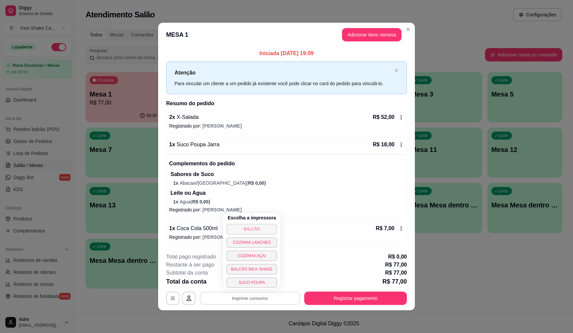
click at [232, 230] on button "BALCÃO" at bounding box center [251, 229] width 51 height 11
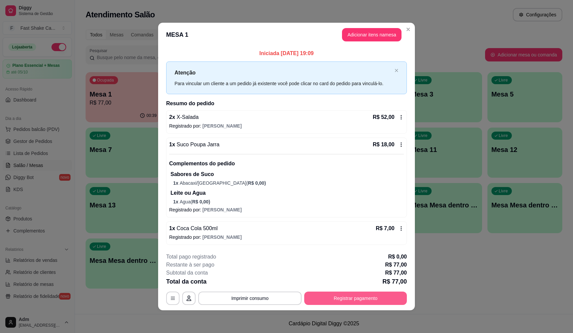
click at [382, 298] on button "Registrar pagamento" at bounding box center [355, 298] width 103 height 13
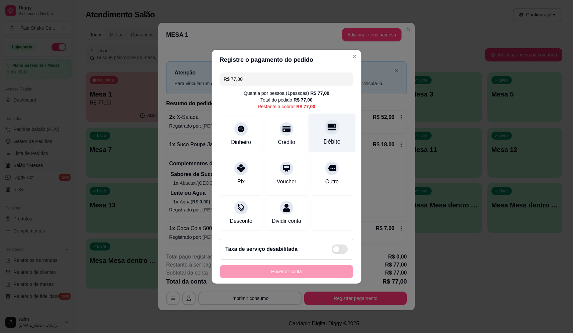
click at [325, 127] on div at bounding box center [332, 127] width 15 height 15
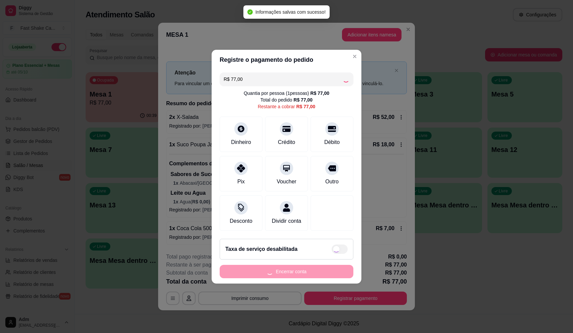
type input "R$ 0,00"
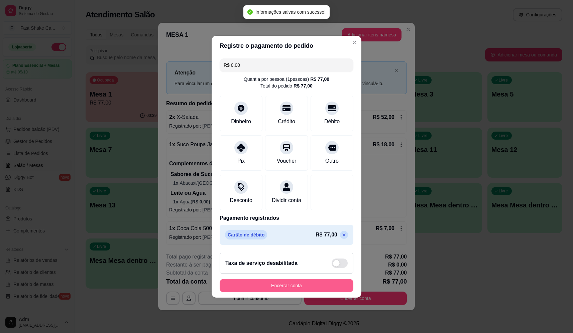
click at [312, 293] on button "Encerrar conta" at bounding box center [287, 285] width 134 height 13
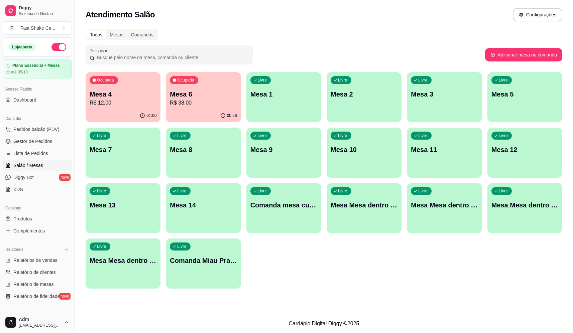
click at [384, 43] on div "Todos Mesas Comandas Pesquisar Adicionar mesa ou comanda Ocupada Mesa 4 R$ 12,0…" at bounding box center [324, 161] width 498 height 272
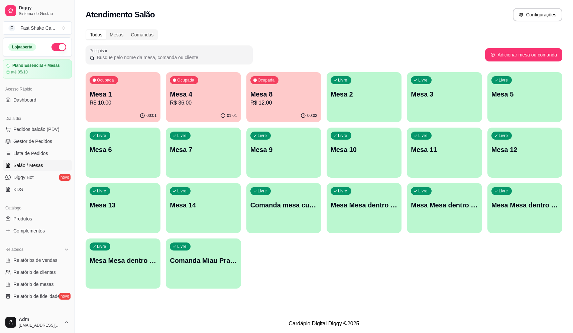
click at [527, 101] on div "Livre Mesa 5" at bounding box center [525, 93] width 75 height 42
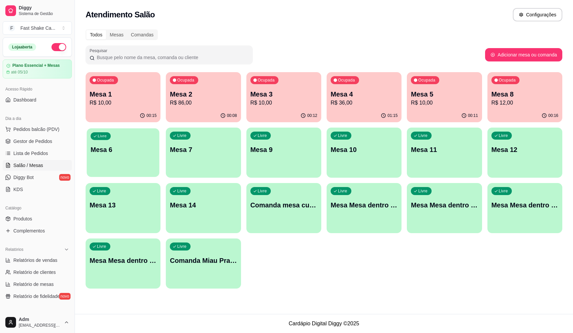
click at [109, 154] on p "Mesa 6" at bounding box center [123, 149] width 65 height 9
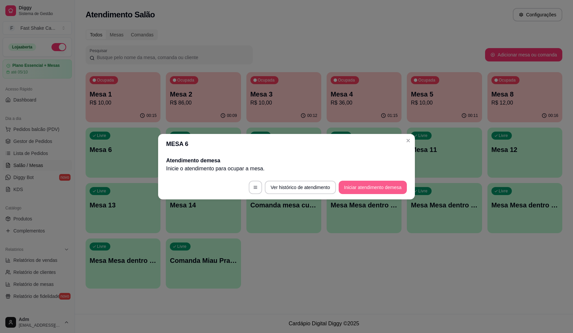
click at [372, 184] on button "Iniciar atendimento de mesa" at bounding box center [373, 187] width 68 height 13
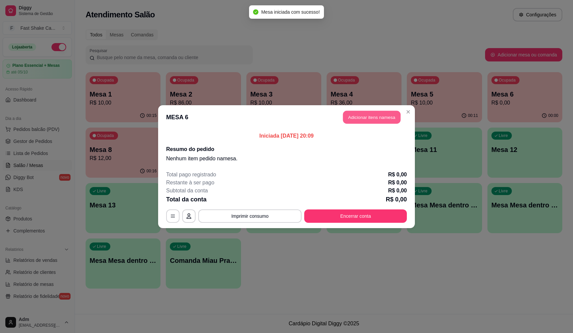
click at [352, 115] on button "Adicionar itens na mesa" at bounding box center [372, 117] width 58 height 13
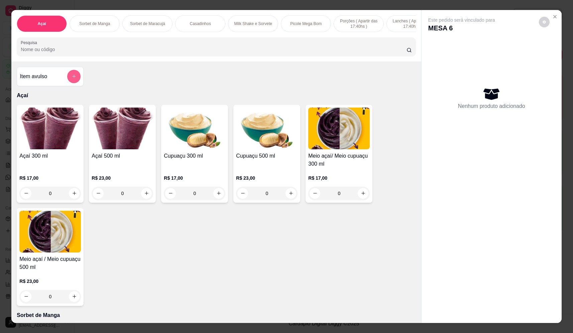
click at [74, 79] on icon "add-separate-item" at bounding box center [74, 76] width 5 height 5
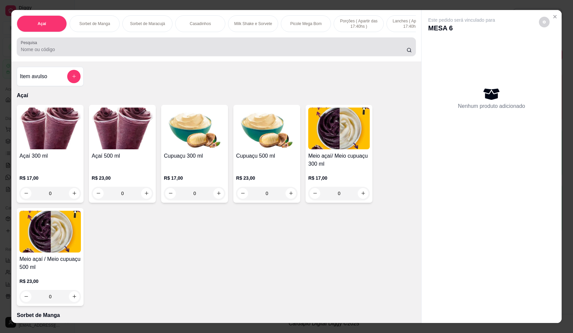
click at [166, 50] on div at bounding box center [216, 46] width 391 height 13
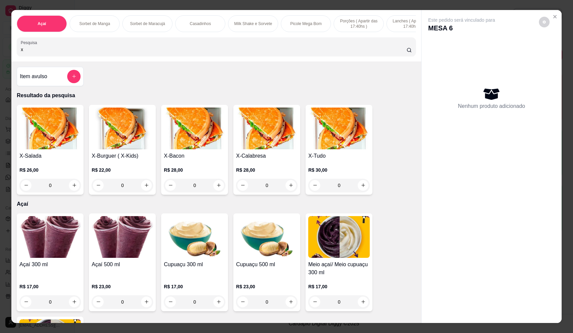
type input "x"
click at [218, 190] on div "0" at bounding box center [195, 185] width 62 height 13
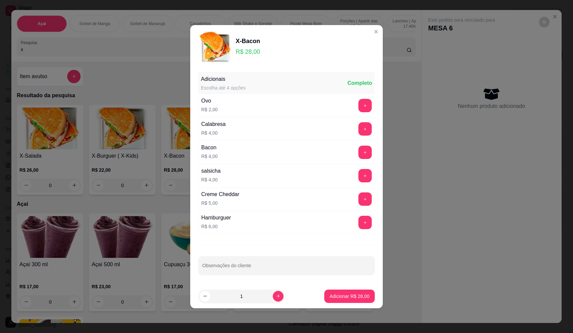
click at [334, 291] on button "Adicionar R$ 28,00" at bounding box center [349, 296] width 51 height 13
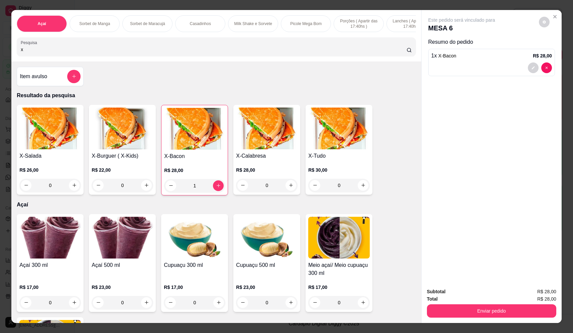
type input "1"
click at [361, 191] on div "0" at bounding box center [339, 185] width 62 height 13
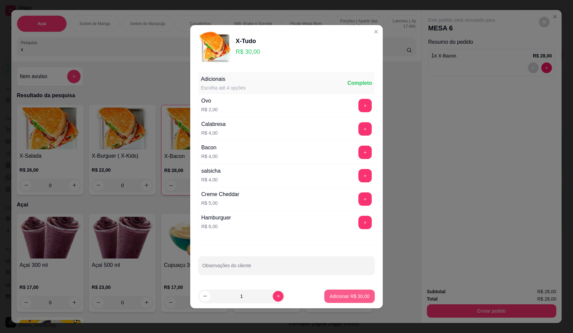
click at [355, 297] on p "Adicionar R$ 30,00" at bounding box center [350, 296] width 40 height 7
type input "1"
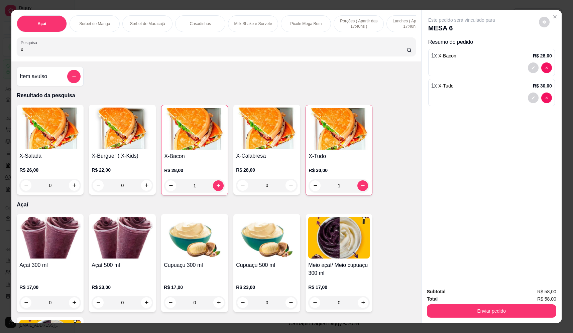
drag, startPoint x: 258, startPoint y: 60, endPoint x: -13, endPoint y: 49, distance: 271.4
click at [0, 49] on html "Diggy Sistema de Gestão F Fast Shake Ca ... Loja aberta Plano Essencial + Mesas…" at bounding box center [286, 166] width 573 height 333
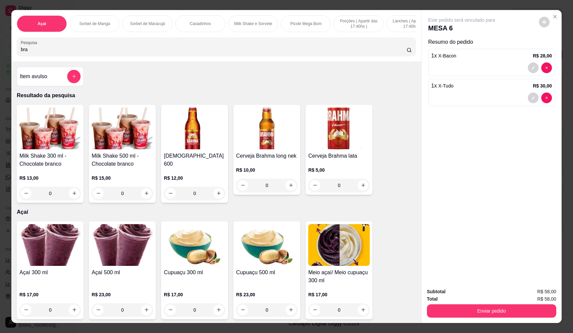
type input "bra"
click at [218, 192] on icon "increase-product-quantity" at bounding box center [218, 193] width 5 height 5
type input "1"
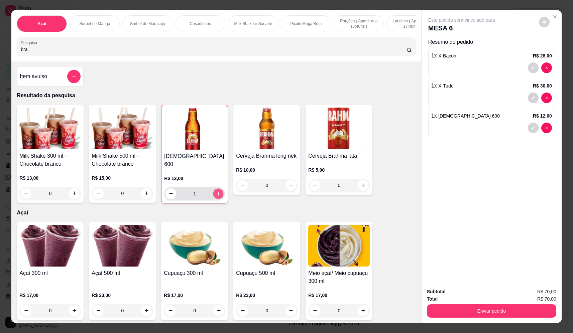
click at [218, 192] on icon "increase-product-quantity" at bounding box center [218, 194] width 5 height 5
type input "2"
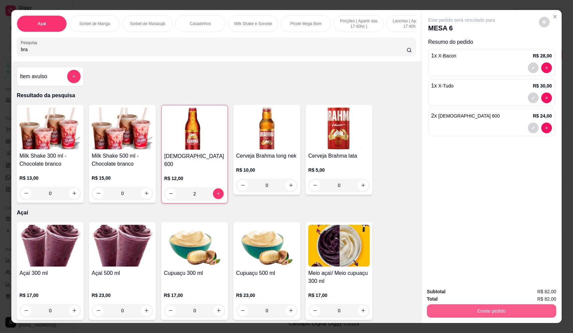
click at [512, 315] on button "Enviar pedido" at bounding box center [491, 311] width 129 height 13
click at [490, 293] on button "Não registrar e enviar pedido" at bounding box center [470, 295] width 70 height 13
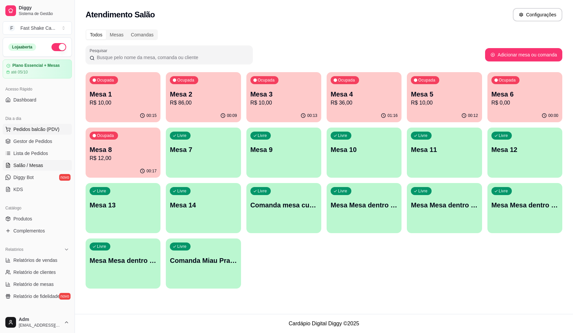
click at [47, 132] on span "Pedidos balcão (PDV)" at bounding box center [36, 129] width 46 height 7
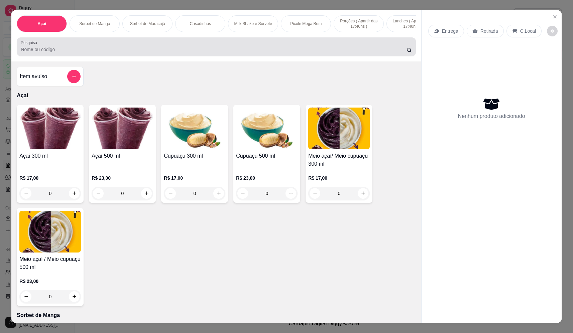
click at [129, 48] on div at bounding box center [216, 46] width 391 height 13
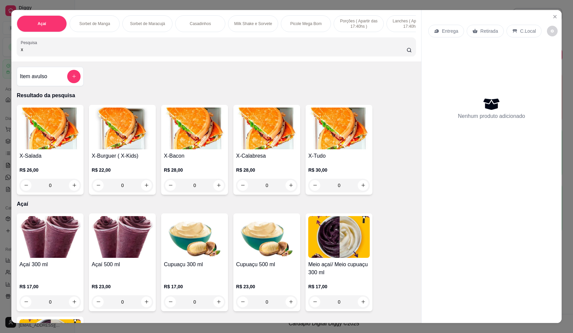
type input "x"
click at [361, 189] on div "0" at bounding box center [339, 185] width 62 height 13
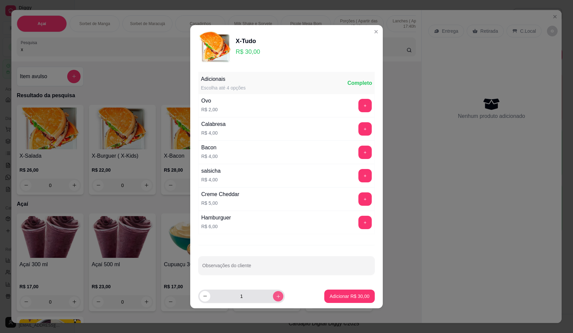
click at [276, 298] on icon "increase-product-quantity" at bounding box center [278, 296] width 5 height 5
type input "2"
click at [273, 268] on input "Observações do cliente" at bounding box center [286, 268] width 169 height 7
type input "bem passado"
click at [340, 299] on p "Adicionar R$ 60,00" at bounding box center [350, 296] width 40 height 7
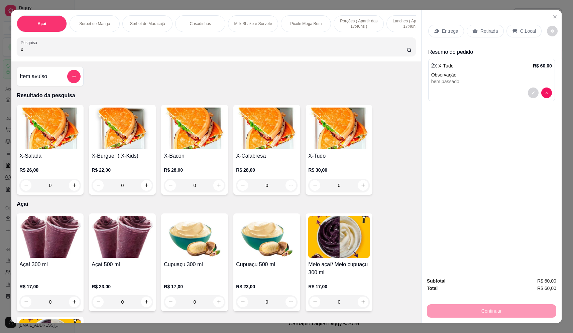
click at [442, 30] on p "Entrega" at bounding box center [450, 31] width 16 height 7
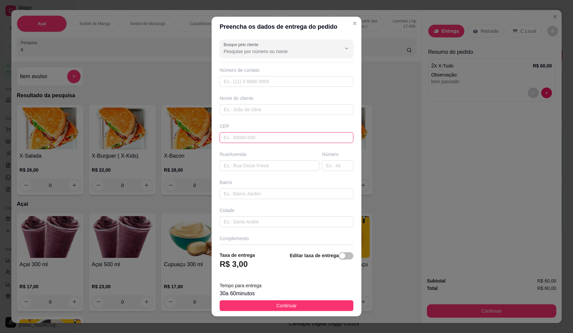
click at [256, 135] on input "text" at bounding box center [287, 137] width 134 height 11
click at [253, 166] on input "text" at bounding box center [270, 166] width 100 height 11
click at [322, 164] on input "text" at bounding box center [337, 166] width 31 height 11
type input "1636"
drag, startPoint x: 265, startPoint y: 166, endPoint x: 260, endPoint y: 170, distance: 6.7
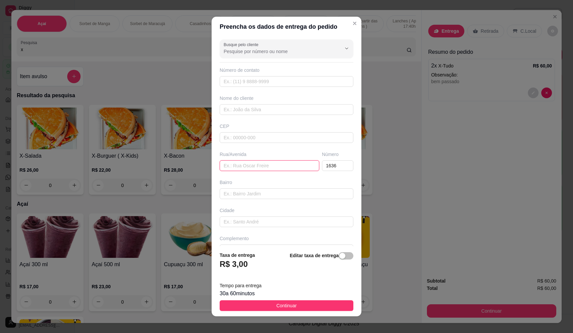
click at [265, 166] on input "text" at bounding box center [270, 166] width 100 height 11
type input "rua quito"
click at [247, 111] on input "text" at bounding box center [287, 109] width 134 height 11
type input "valmir rosoni"
drag, startPoint x: 278, startPoint y: 307, endPoint x: 283, endPoint y: 302, distance: 6.9
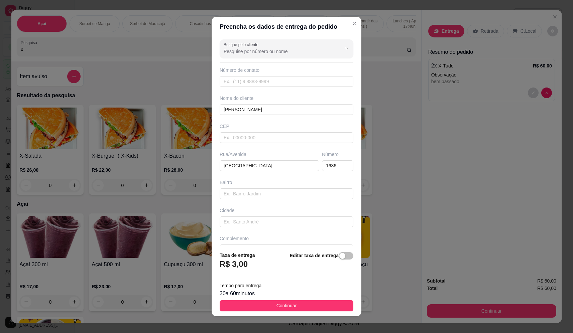
click at [278, 306] on span "Continuar" at bounding box center [287, 305] width 20 height 7
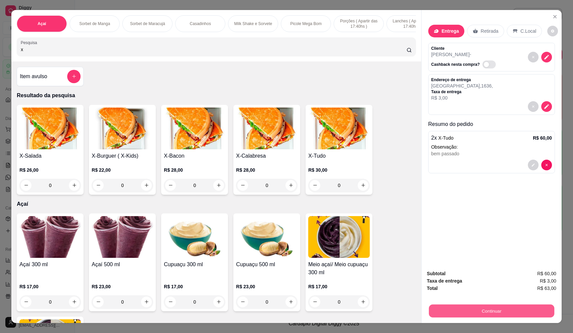
click at [505, 311] on button "Continuar" at bounding box center [491, 311] width 125 height 13
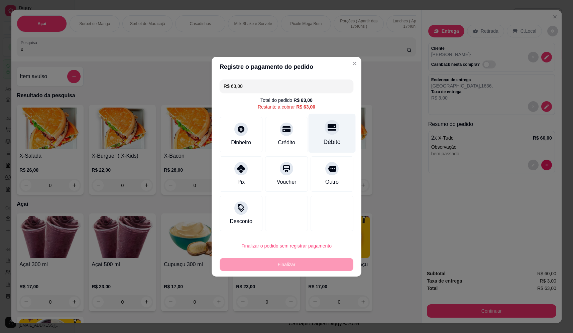
click at [337, 135] on div "Débito" at bounding box center [332, 133] width 47 height 39
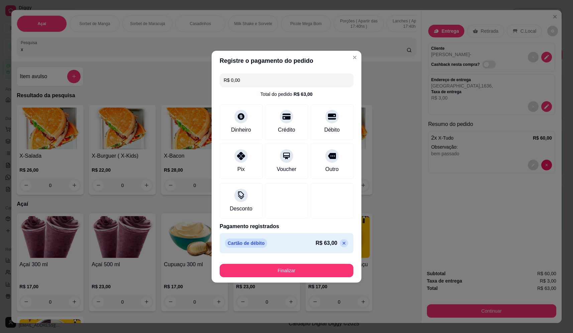
click at [322, 267] on button "Finalizar" at bounding box center [287, 270] width 134 height 13
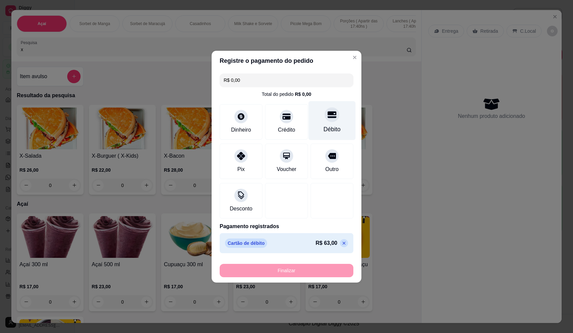
type input "-R$ 63,00"
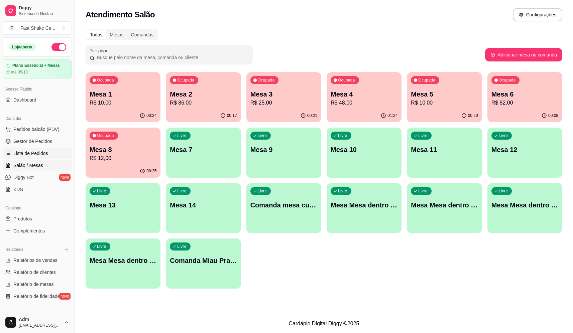
click at [37, 154] on span "Lista de Pedidos" at bounding box center [30, 153] width 35 height 7
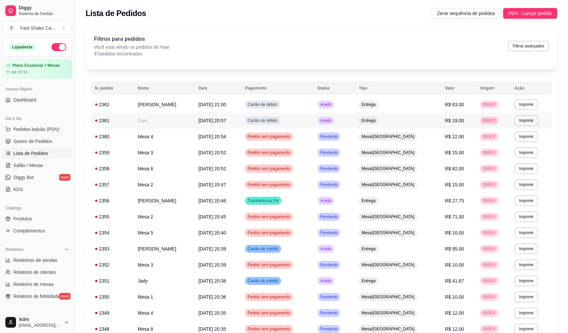
click at [279, 120] on span "Cartão de débito" at bounding box center [262, 120] width 32 height 5
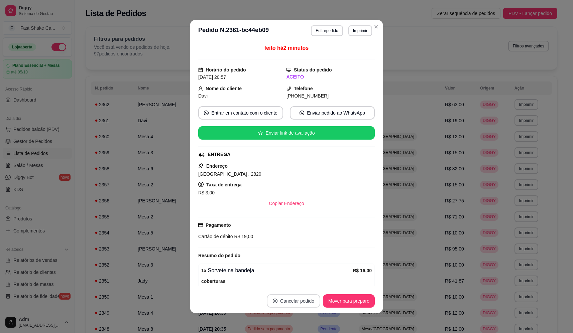
click at [301, 301] on button "Cancelar pedido" at bounding box center [294, 301] width 54 height 13
click at [307, 282] on button "Sim" at bounding box center [309, 284] width 27 height 13
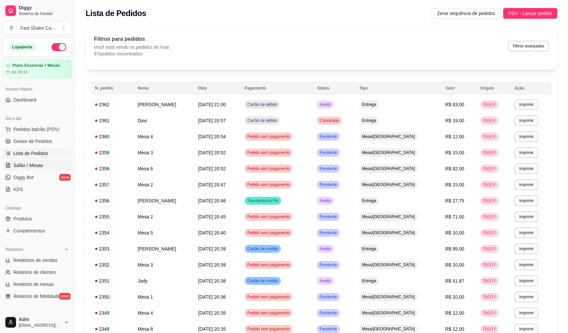
click at [36, 167] on span "Salão / Mesas" at bounding box center [28, 165] width 30 height 7
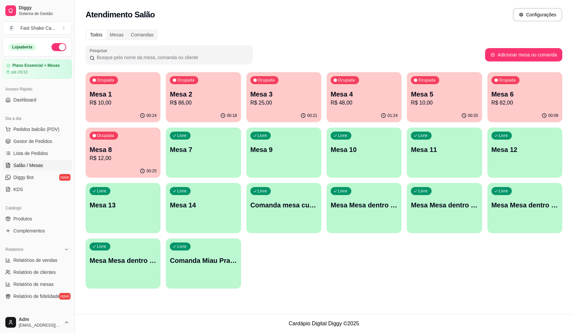
click at [370, 95] on p "Mesa 4" at bounding box center [364, 94] width 67 height 9
click at [347, 101] on p "R$ 48,00" at bounding box center [364, 103] width 67 height 8
click at [51, 125] on div "Dia a dia Pedidos balcão (PDV) Gestor de Pedidos Lista de Pedidos Salão / Mesas…" at bounding box center [37, 154] width 75 height 87
click at [52, 127] on span "Pedidos balcão (PDV)" at bounding box center [36, 129] width 46 height 7
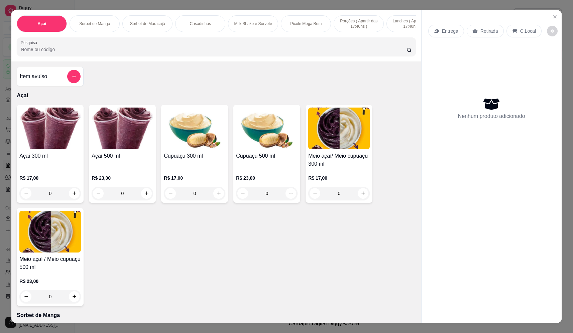
click at [144, 200] on div "0" at bounding box center [123, 193] width 62 height 13
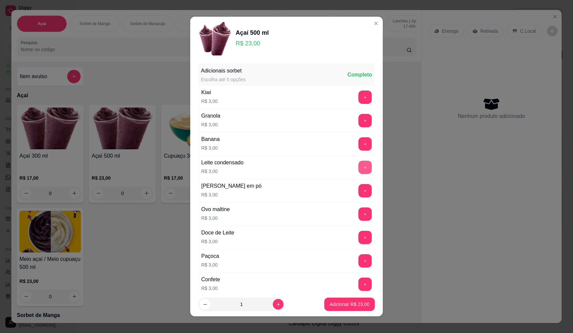
click at [359, 167] on button "+" at bounding box center [365, 167] width 13 height 13
click at [359, 187] on button "+" at bounding box center [365, 190] width 13 height 13
click at [344, 308] on button "Adicionar R$ 29,00" at bounding box center [349, 304] width 51 height 13
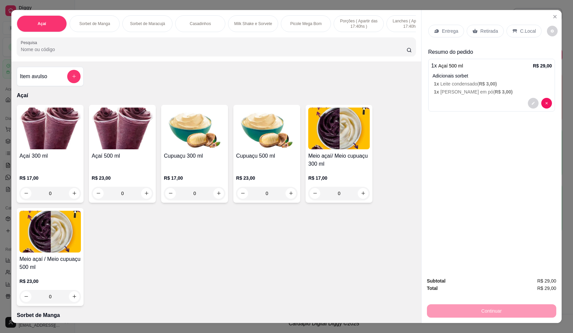
click at [145, 199] on div "0" at bounding box center [123, 193] width 62 height 13
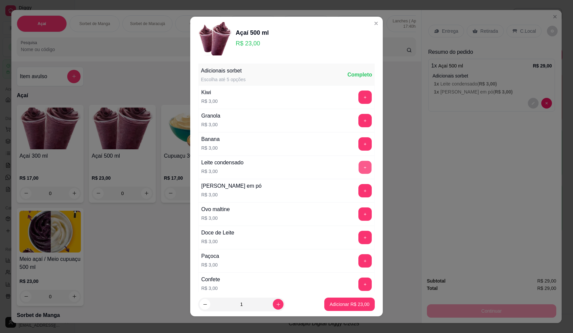
click at [359, 167] on button "+" at bounding box center [365, 167] width 13 height 13
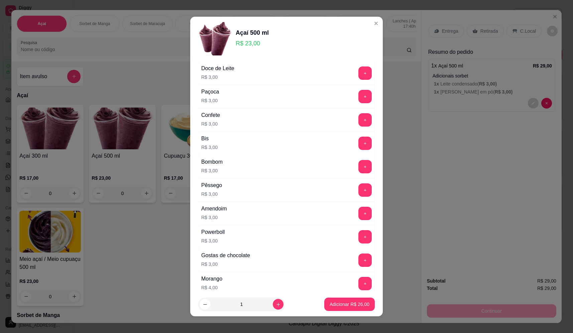
scroll to position [301, 0]
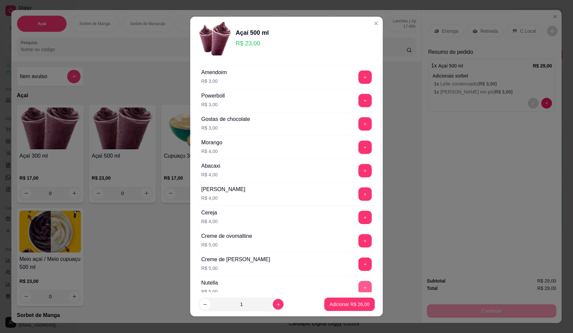
click at [359, 284] on button "+" at bounding box center [365, 287] width 13 height 13
click at [356, 307] on p "Adicionar R$ 31,00" at bounding box center [349, 304] width 39 height 6
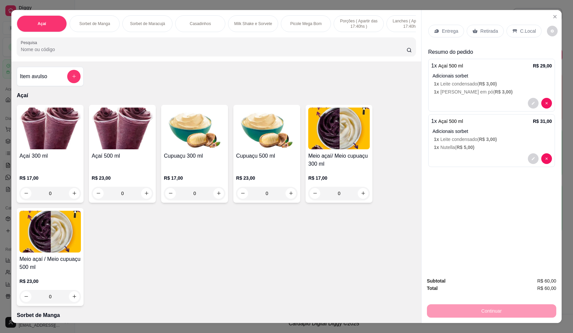
click at [444, 32] on p "Entrega" at bounding box center [450, 31] width 16 height 7
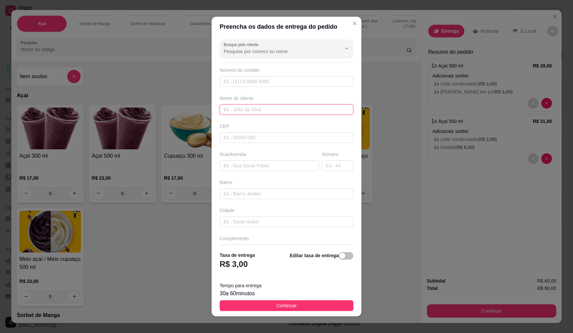
click at [256, 110] on input "text" at bounding box center [287, 109] width 134 height 11
type input "vandson"
click at [247, 165] on input "text" at bounding box center [270, 166] width 100 height 11
click at [265, 170] on input "text" at bounding box center [270, 166] width 100 height 11
paste input "Av Brasil 1472"
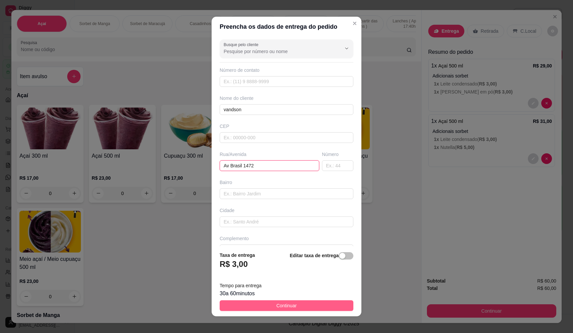
type input "Av Brasil 1472"
click at [286, 306] on span "Continuar" at bounding box center [287, 305] width 20 height 7
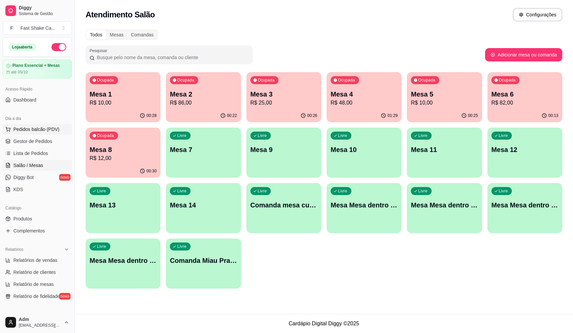
click at [58, 128] on button "Pedidos balcão (PDV)" at bounding box center [37, 129] width 69 height 11
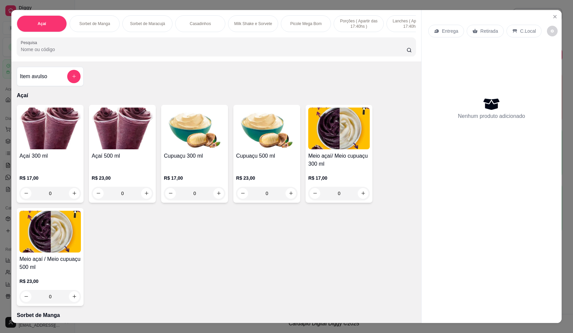
click at [144, 199] on div "0" at bounding box center [123, 193] width 62 height 13
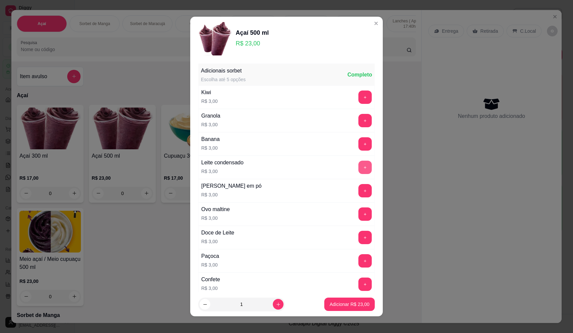
click at [359, 168] on button "+" at bounding box center [365, 167] width 13 height 13
click at [359, 187] on button "+" at bounding box center [365, 190] width 13 height 13
click at [349, 306] on p "Adicionar R$ 29,00" at bounding box center [349, 304] width 39 height 6
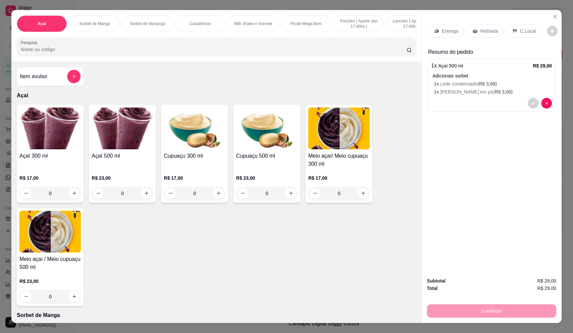
click at [145, 198] on div "0" at bounding box center [123, 193] width 62 height 13
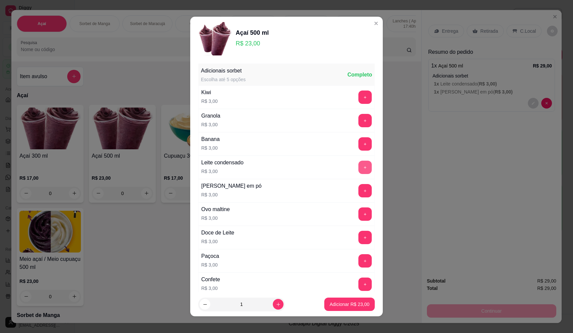
click at [359, 168] on button "+" at bounding box center [365, 167] width 13 height 13
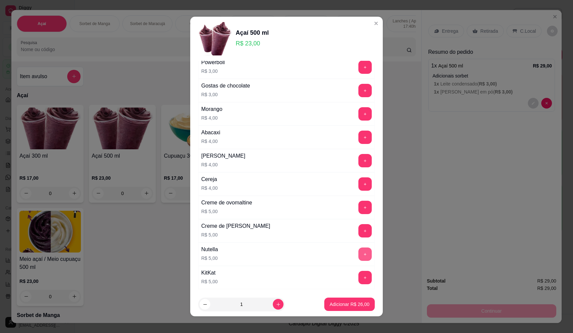
click at [359, 253] on button "+" at bounding box center [365, 254] width 13 height 13
click at [351, 306] on p "Adicionar R$ 31,00" at bounding box center [349, 304] width 39 height 6
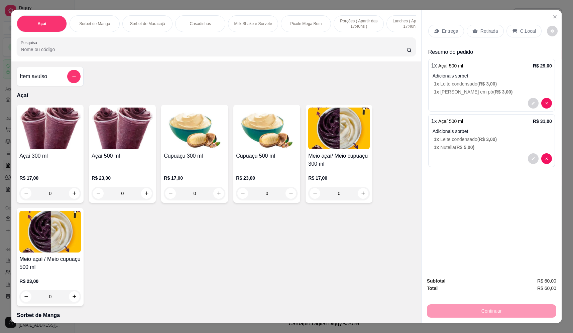
click at [446, 33] on p "Entrega" at bounding box center [450, 31] width 16 height 7
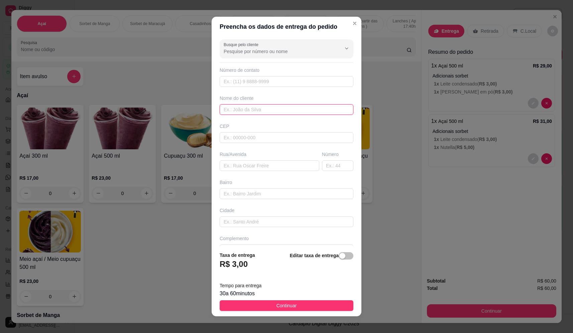
click at [266, 112] on input "text" at bounding box center [287, 109] width 134 height 11
type input "vandson"
click at [247, 164] on input "text" at bounding box center [270, 166] width 100 height 11
paste input "Av Brasil 1472"
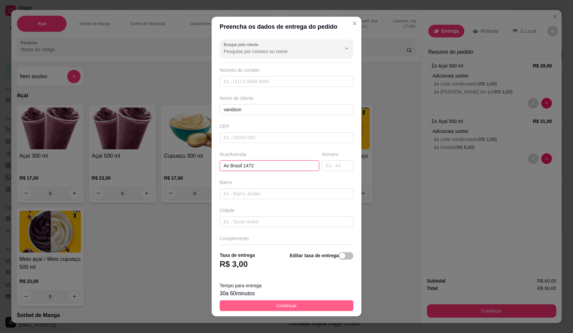
type input "Av Brasil 1472"
click at [284, 306] on span "Continuar" at bounding box center [287, 305] width 20 height 7
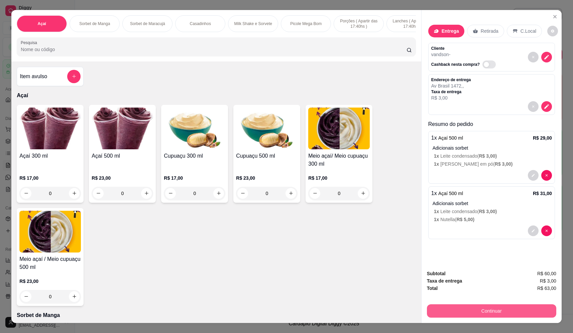
click at [503, 316] on button "Continuar" at bounding box center [491, 311] width 129 height 13
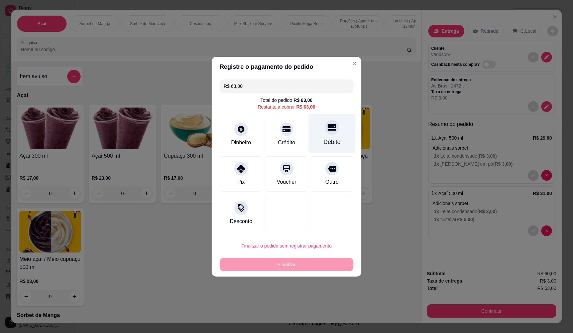
click at [334, 134] on div "Débito" at bounding box center [332, 133] width 47 height 39
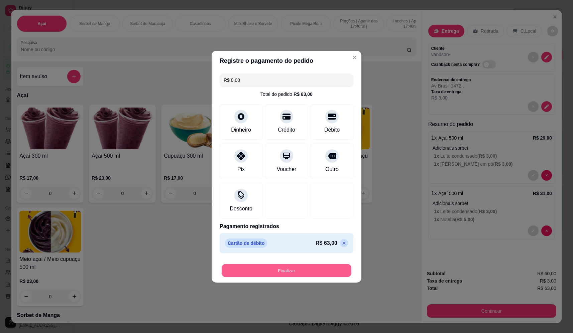
click at [274, 266] on button "Finalizar" at bounding box center [287, 270] width 130 height 13
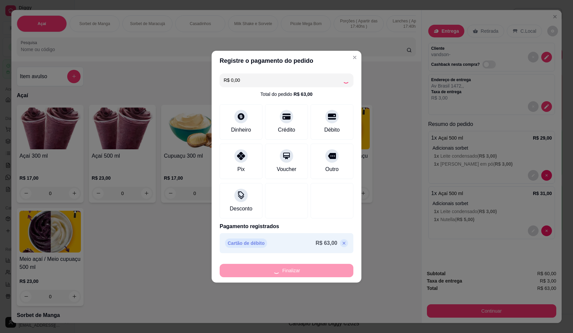
type input "-R$ 63,00"
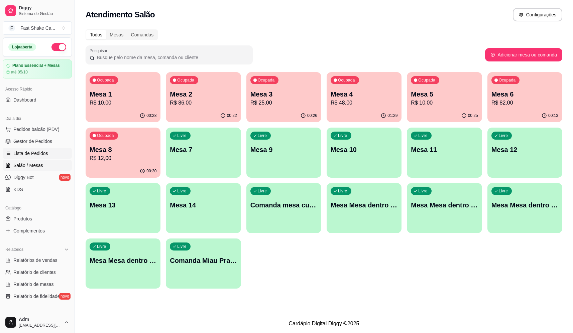
click at [34, 156] on span "Lista de Pedidos" at bounding box center [30, 153] width 35 height 7
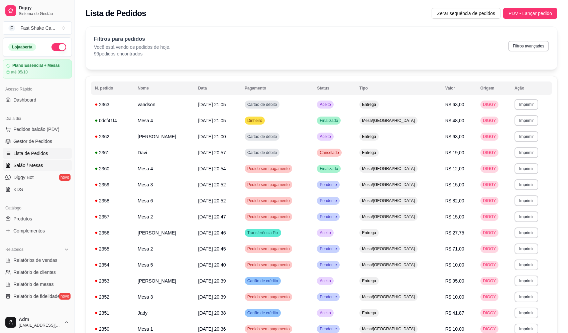
click at [27, 164] on span "Salão / Mesas" at bounding box center [28, 165] width 30 height 7
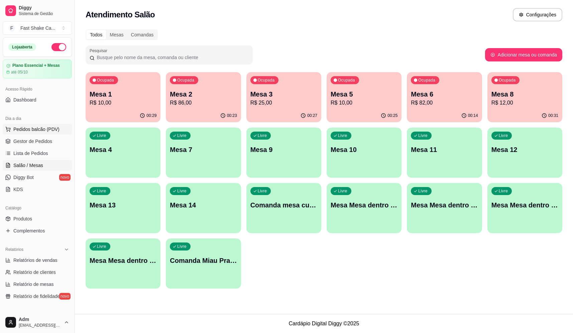
click at [42, 130] on span "Pedidos balcão (PDV)" at bounding box center [36, 129] width 46 height 7
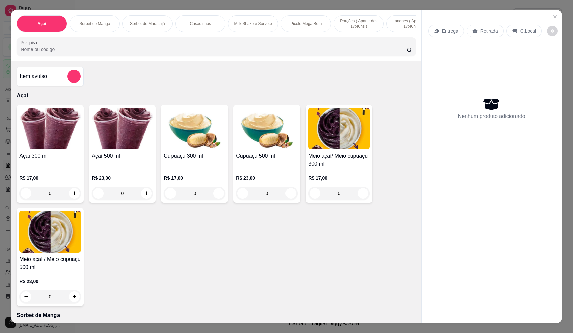
click at [143, 198] on div "0" at bounding box center [123, 193] width 62 height 13
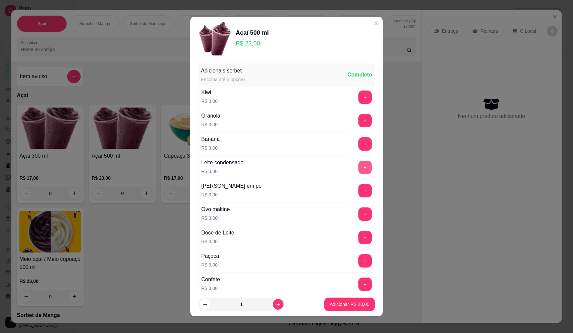
click at [359, 163] on button "+" at bounding box center [365, 167] width 13 height 13
click at [359, 195] on button "+" at bounding box center [365, 190] width 13 height 13
click at [352, 307] on p "Adicionar R$ 29,00" at bounding box center [350, 304] width 40 height 7
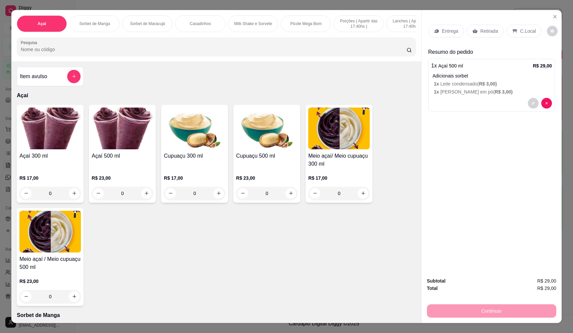
click at [146, 199] on div "0" at bounding box center [123, 193] width 62 height 13
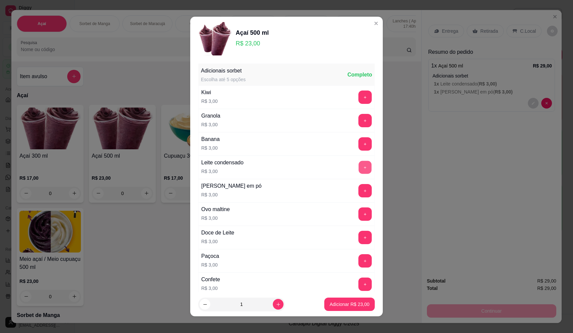
click at [359, 171] on button "+" at bounding box center [365, 167] width 13 height 13
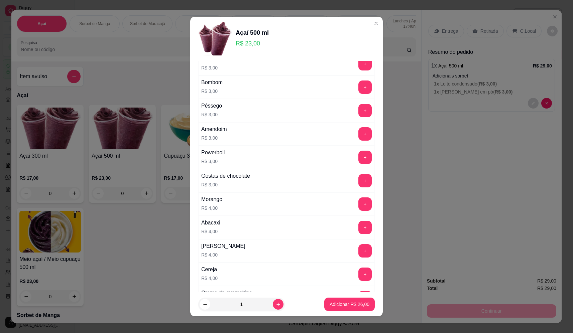
scroll to position [301, 0]
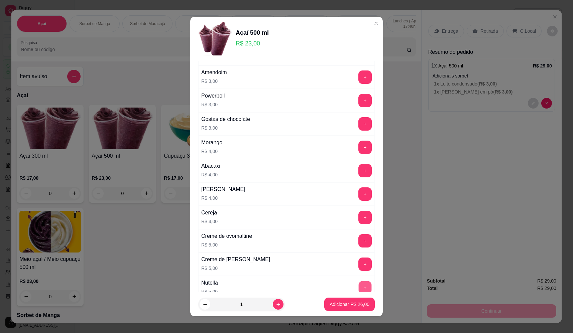
click at [359, 285] on button "+" at bounding box center [365, 287] width 13 height 13
click at [355, 306] on p "Adicionar R$ 31,00" at bounding box center [350, 304] width 40 height 7
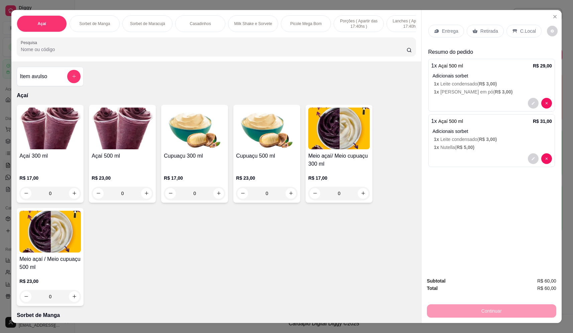
click at [75, 198] on div "0" at bounding box center [50, 193] width 62 height 13
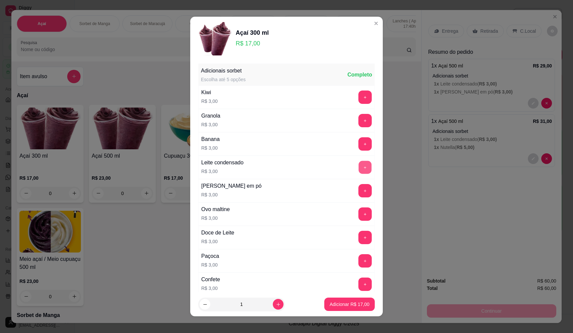
click at [359, 172] on button "+" at bounding box center [365, 167] width 13 height 13
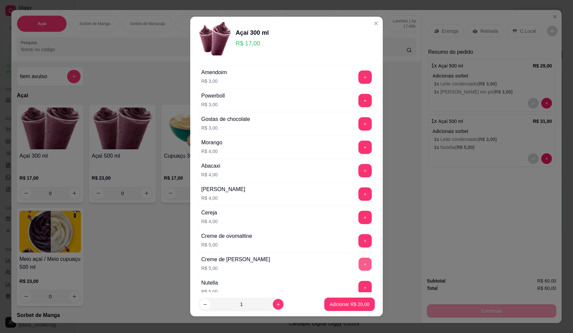
click at [359, 264] on button "+" at bounding box center [365, 264] width 13 height 13
click at [359, 287] on button "+" at bounding box center [365, 287] width 13 height 13
click at [355, 309] on button "Adicionar R$ 30,00" at bounding box center [349, 304] width 49 height 13
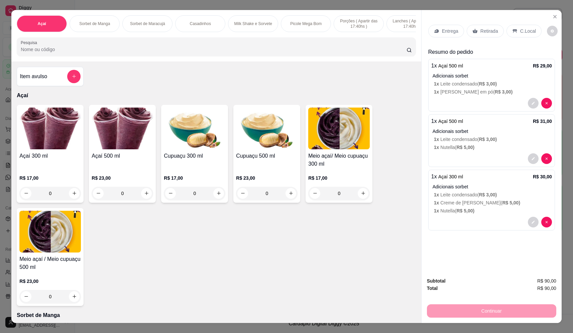
click at [443, 34] on p "Entrega" at bounding box center [450, 31] width 16 height 7
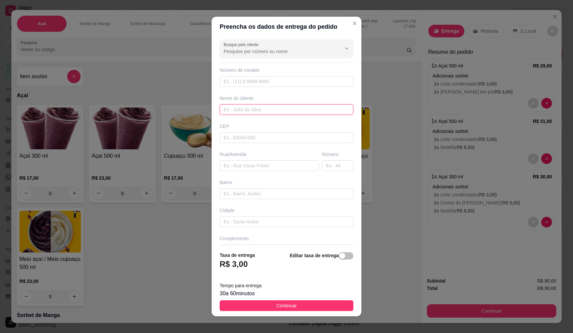
click at [257, 107] on input "text" at bounding box center [287, 109] width 134 height 11
click at [252, 164] on input "text" at bounding box center [270, 166] width 100 height 11
paste input "Av Brasil 1472"
type input "Av Brasil 1472"
click at [255, 106] on input "text" at bounding box center [287, 109] width 134 height 11
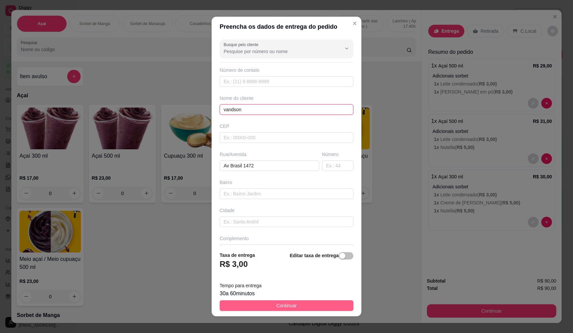
type input "vandson"
click at [285, 303] on span "Continuar" at bounding box center [287, 305] width 20 height 7
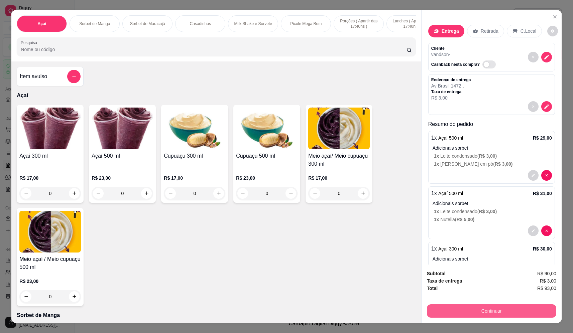
click at [483, 310] on button "Continuar" at bounding box center [491, 311] width 129 height 13
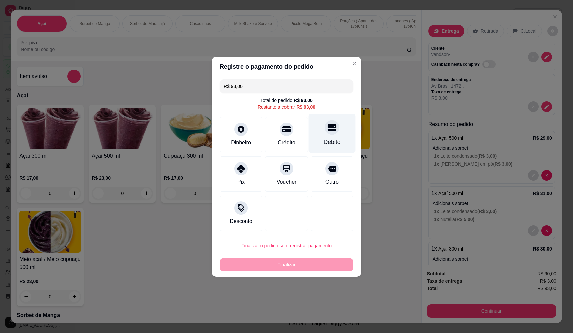
click at [321, 133] on div "Débito" at bounding box center [332, 133] width 47 height 39
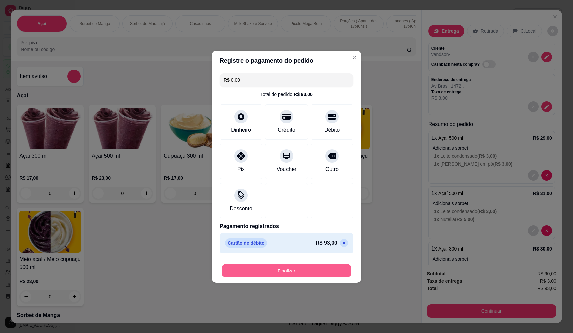
click at [298, 273] on button "Finalizar" at bounding box center [287, 270] width 130 height 13
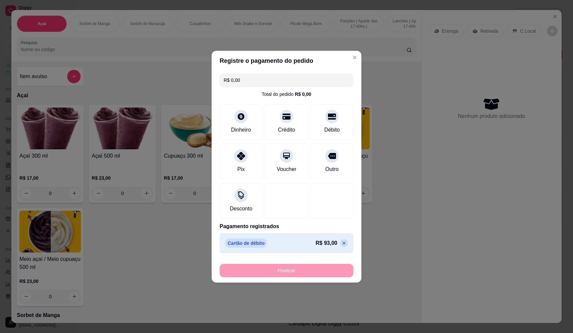
type input "-R$ 93,00"
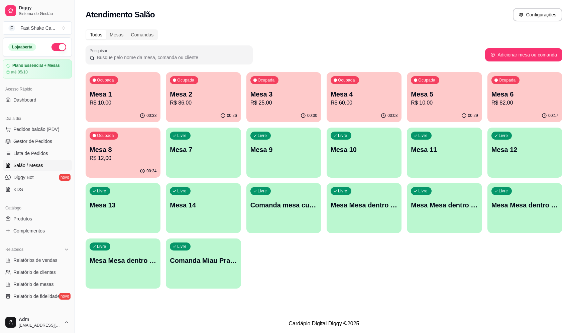
click at [283, 91] on p "Mesa 3" at bounding box center [283, 94] width 67 height 9
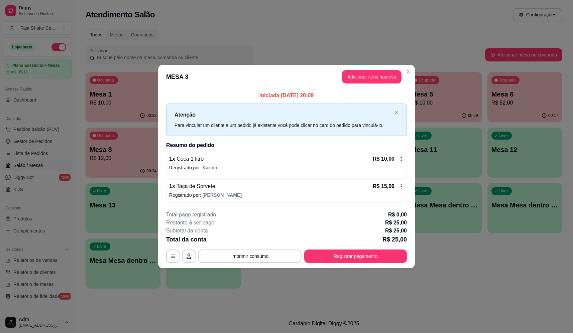
click at [358, 263] on footer "**********" at bounding box center [286, 237] width 257 height 63
click at [358, 258] on button "Registrar pagamento" at bounding box center [355, 256] width 103 height 13
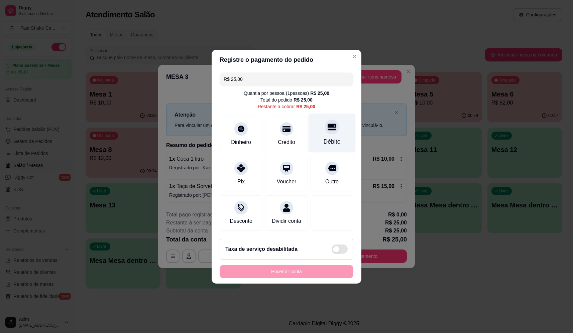
click at [324, 137] on div "Débito" at bounding box center [332, 141] width 17 height 9
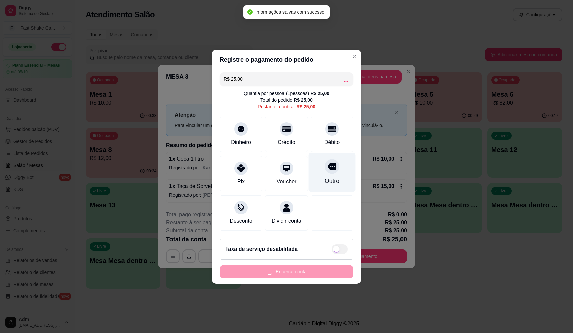
type input "R$ 0,00"
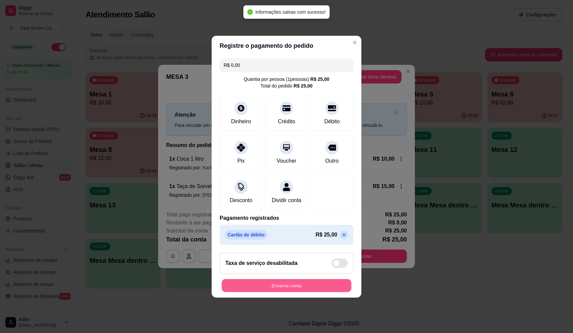
click at [309, 291] on button "Encerrar conta" at bounding box center [287, 285] width 130 height 13
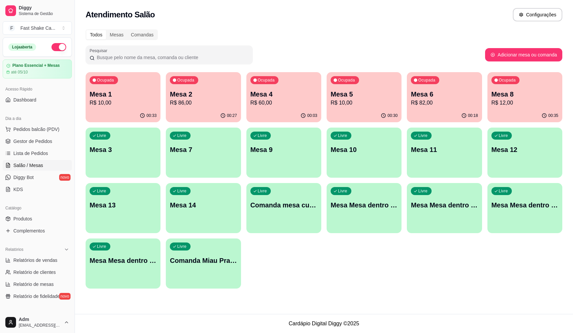
drag, startPoint x: 272, startPoint y: 52, endPoint x: 357, endPoint y: 281, distance: 244.4
click at [357, 282] on div "Ocupada Mesa 1 R$ 10,00 00:33 Ocupada Mesa 2 R$ 86,00 00:27 Ocupada Mesa 4 R$ 6…" at bounding box center [324, 180] width 477 height 217
click at [197, 95] on p "Mesa 2" at bounding box center [203, 94] width 67 height 9
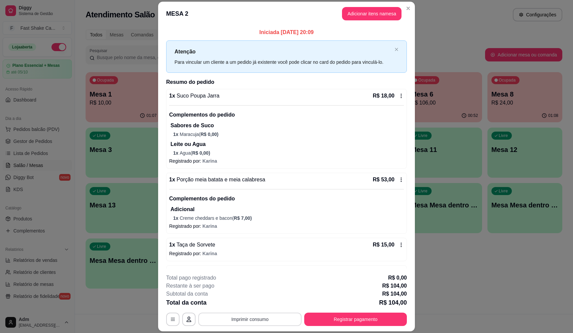
click at [250, 316] on button "Imprimir consumo" at bounding box center [249, 319] width 103 height 13
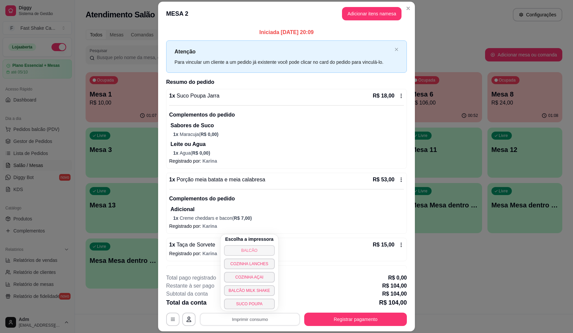
click at [251, 253] on button "BALCÃO" at bounding box center [249, 250] width 51 height 11
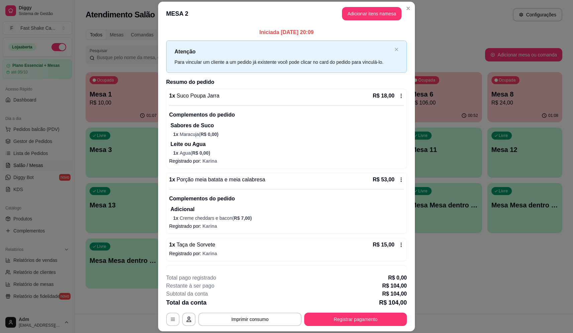
click at [364, 324] on button "Registrar pagamento" at bounding box center [355, 319] width 103 height 13
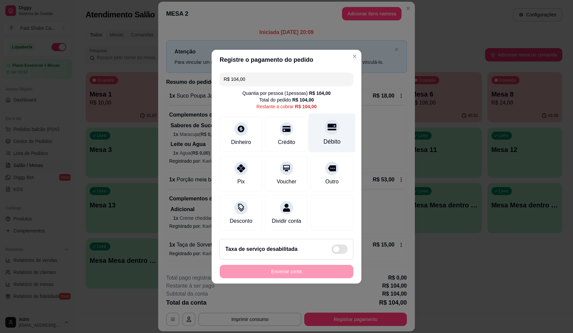
drag, startPoint x: 324, startPoint y: 124, endPoint x: 324, endPoint y: 133, distance: 9.7
click at [328, 124] on icon at bounding box center [332, 127] width 9 height 9
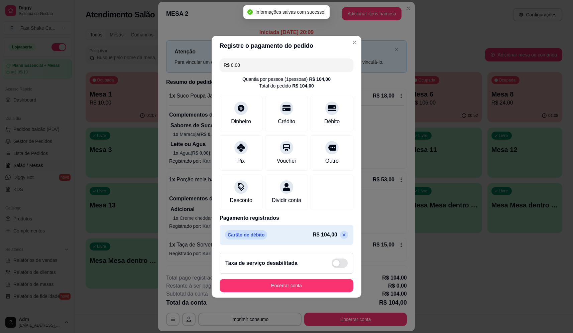
type input "R$ 0,00"
click at [307, 290] on button "Encerrar conta" at bounding box center [287, 285] width 134 height 13
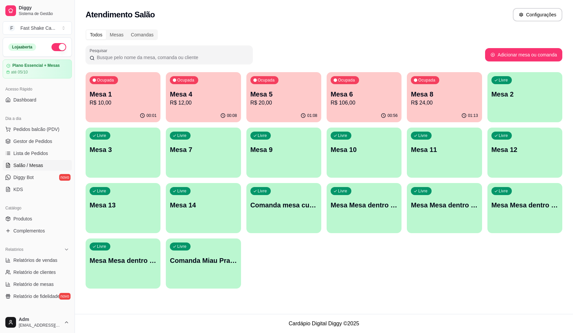
click at [360, 100] on p "R$ 106,00" at bounding box center [364, 103] width 67 height 8
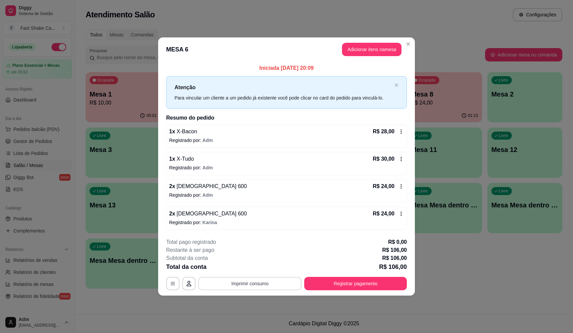
click at [256, 287] on button "Imprimir consumo" at bounding box center [249, 283] width 103 height 13
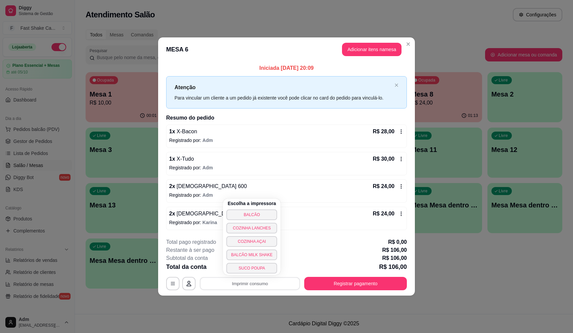
click at [258, 212] on button "BALCÃO" at bounding box center [251, 215] width 51 height 11
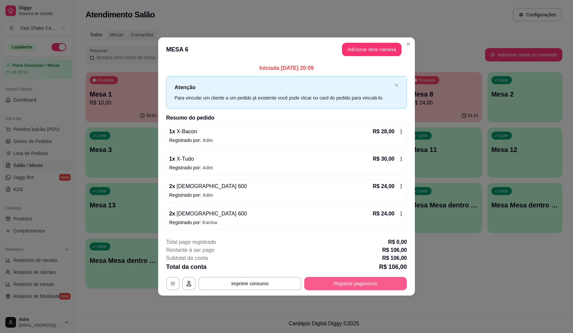
click at [351, 286] on button "Registrar pagamento" at bounding box center [355, 283] width 103 height 13
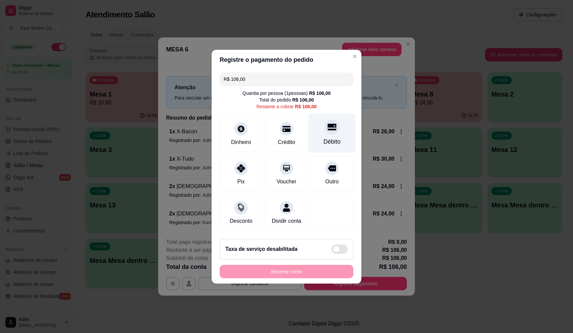
click at [335, 123] on div at bounding box center [332, 127] width 15 height 15
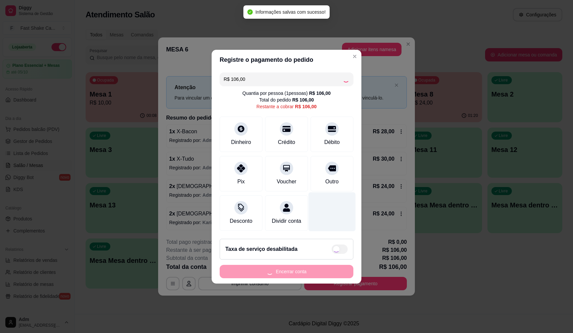
type input "R$ 0,00"
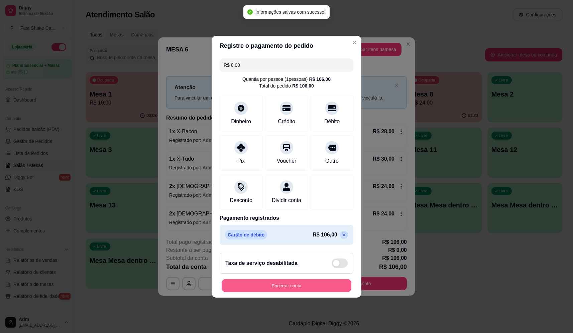
click at [310, 292] on button "Encerrar conta" at bounding box center [287, 285] width 130 height 13
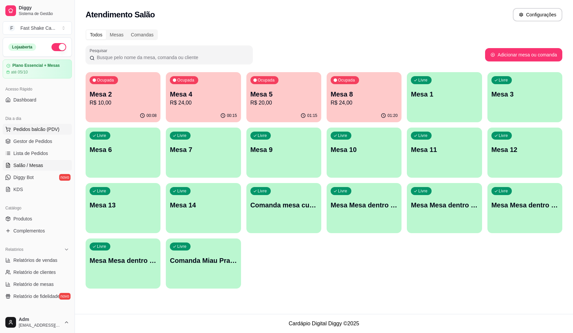
click at [34, 129] on span "Pedidos balcão (PDV)" at bounding box center [36, 129] width 46 height 7
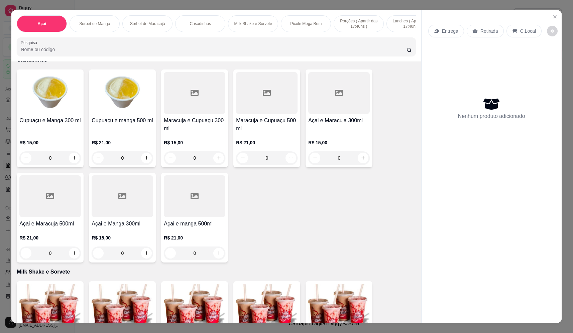
scroll to position [602, 0]
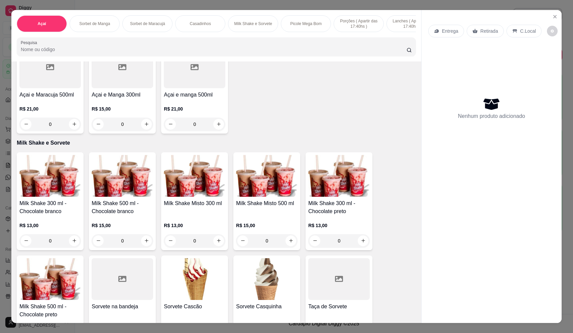
click at [287, 245] on div "0" at bounding box center [267, 240] width 62 height 13
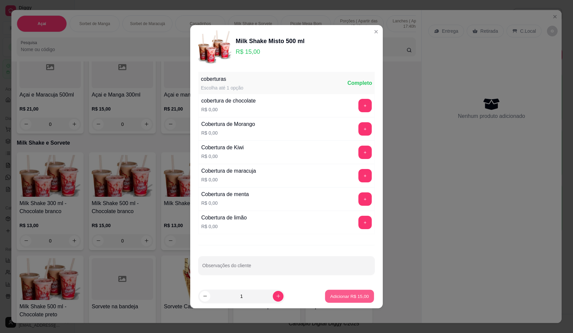
click at [348, 295] on p "Adicionar R$ 15,00" at bounding box center [349, 296] width 39 height 6
type input "1"
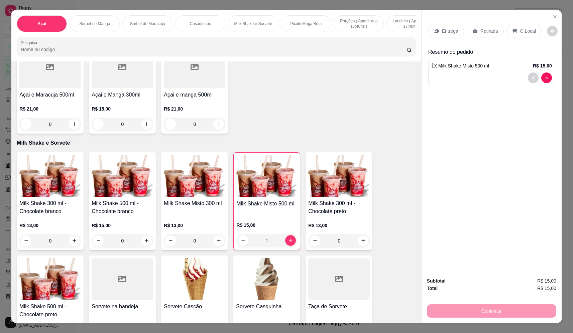
click at [448, 28] on p "Entrega" at bounding box center [450, 31] width 16 height 7
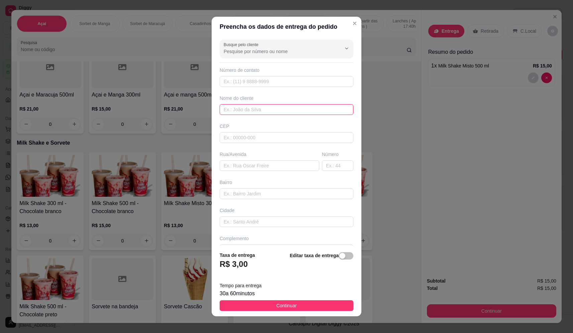
click at [275, 112] on input "text" at bounding box center [287, 109] width 134 height 11
type input "mudinho"
click at [259, 171] on input "text" at bounding box center [270, 166] width 100 height 11
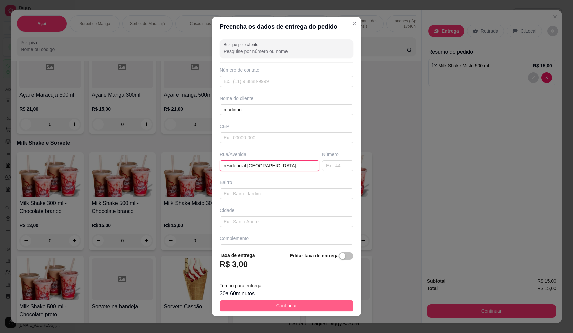
type input "residencial vila boa"
click at [283, 303] on span "Continuar" at bounding box center [287, 305] width 20 height 7
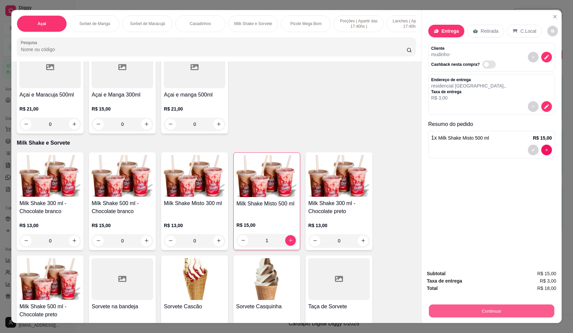
click at [507, 311] on button "Continuar" at bounding box center [491, 311] width 125 height 13
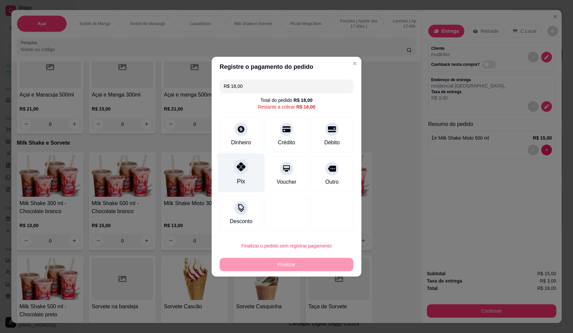
click at [239, 178] on div "Pix" at bounding box center [241, 181] width 8 height 9
type input "R$ 0,00"
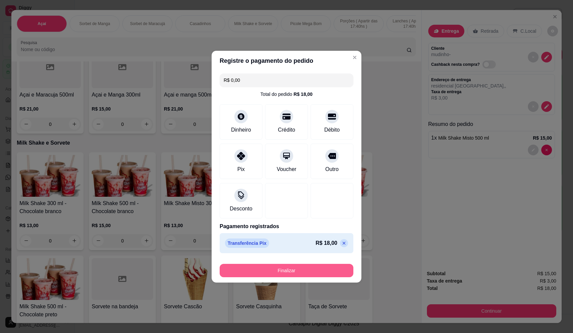
click at [290, 270] on button "Finalizar" at bounding box center [287, 270] width 134 height 13
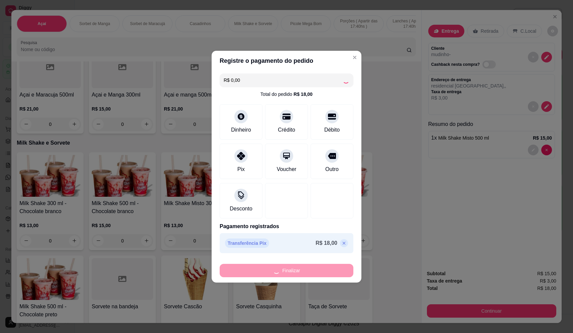
type input "0"
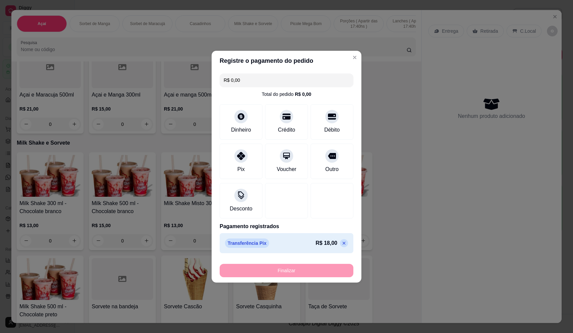
type input "-R$ 18,00"
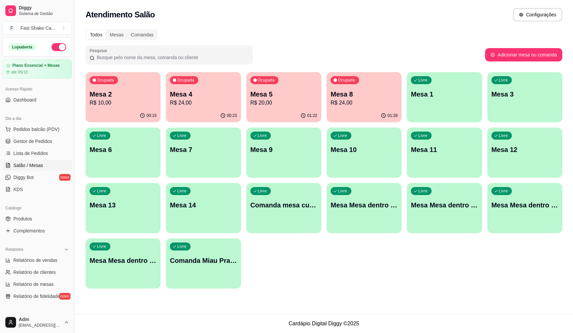
click at [190, 104] on p "R$ 24,00" at bounding box center [203, 103] width 67 height 8
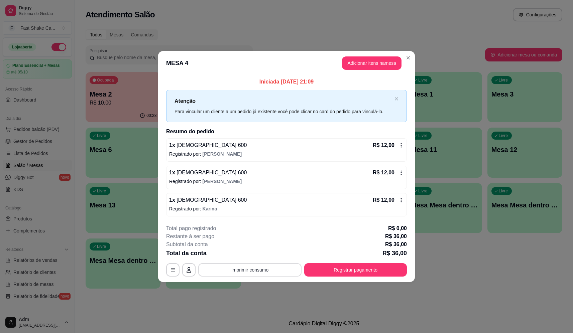
click at [251, 264] on button "Imprimir consumo" at bounding box center [249, 270] width 103 height 13
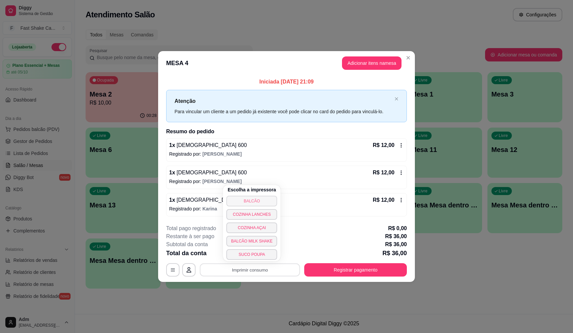
click at [260, 204] on button "BALCÃO" at bounding box center [251, 201] width 51 height 11
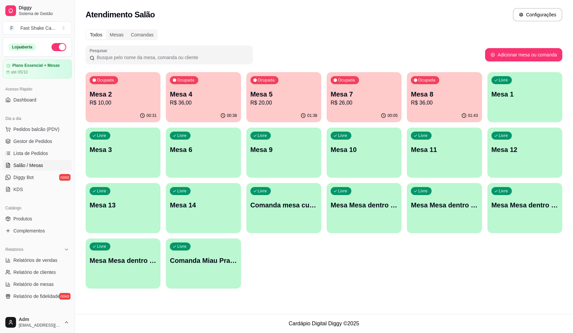
click at [126, 98] on p "Mesa 2" at bounding box center [123, 94] width 67 height 9
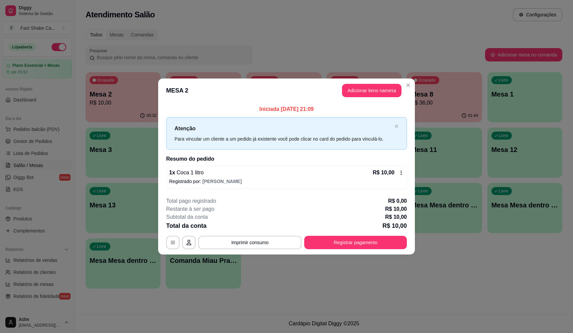
click at [340, 240] on button "Registrar pagamento" at bounding box center [355, 242] width 103 height 13
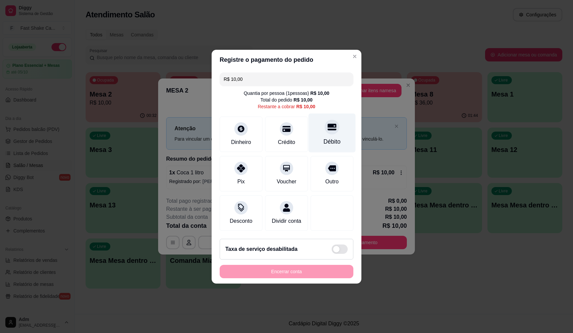
click at [325, 120] on div at bounding box center [332, 127] width 15 height 15
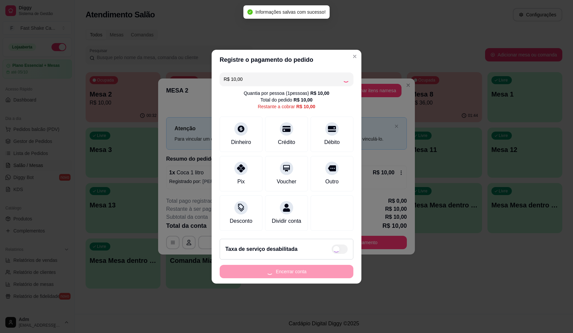
type input "R$ 0,00"
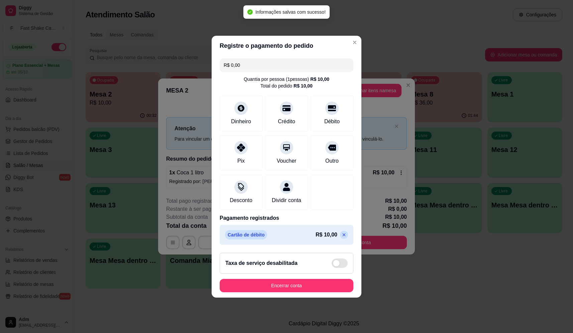
click at [315, 285] on button "Encerrar conta" at bounding box center [287, 285] width 134 height 13
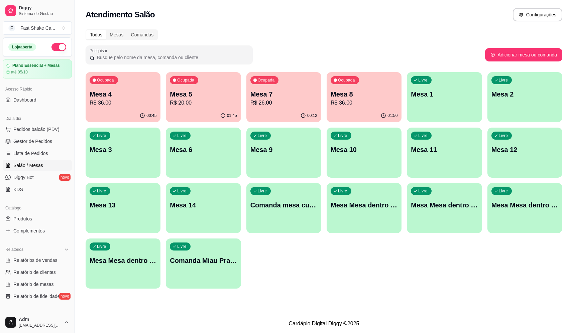
click at [271, 97] on p "Mesa 7" at bounding box center [283, 94] width 67 height 9
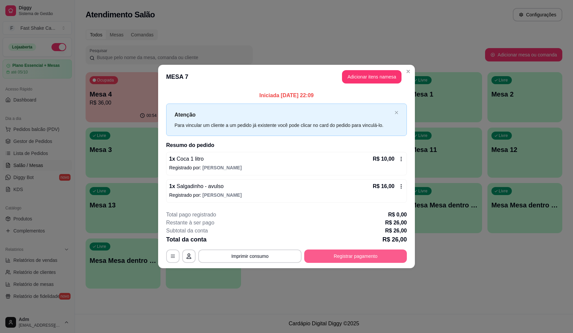
click at [334, 256] on button "Registrar pagamento" at bounding box center [355, 256] width 103 height 13
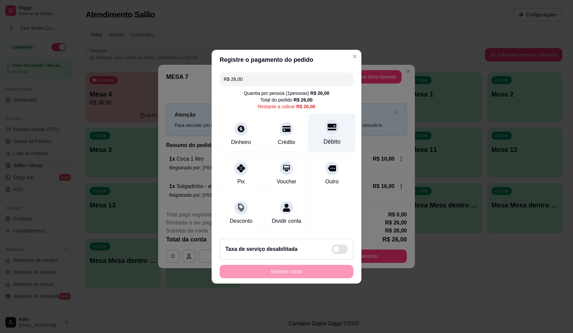
click at [328, 125] on icon at bounding box center [332, 127] width 9 height 7
type input "R$ 0,00"
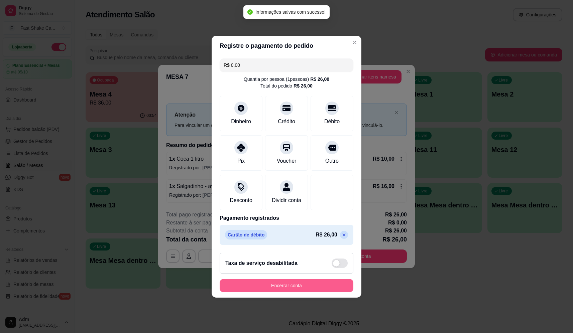
click at [304, 291] on button "Encerrar conta" at bounding box center [287, 285] width 134 height 13
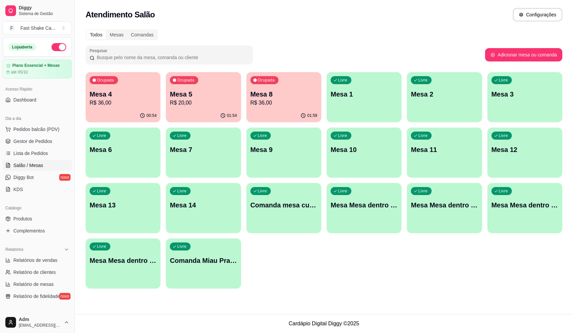
click at [220, 100] on div "Mesa 5 R$ 20,00" at bounding box center [203, 98] width 67 height 17
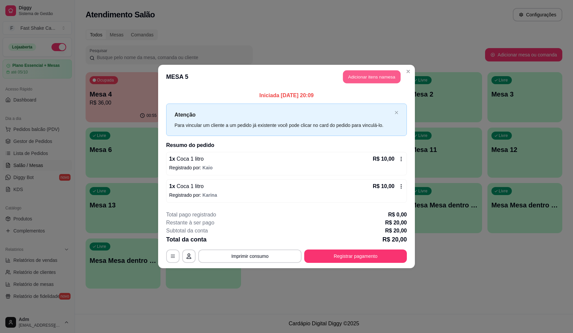
click at [361, 80] on button "Adicionar itens na mesa" at bounding box center [372, 77] width 58 height 13
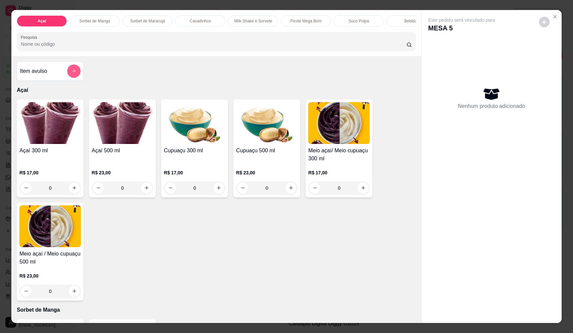
click at [72, 74] on icon "add-separate-item" at bounding box center [74, 71] width 5 height 5
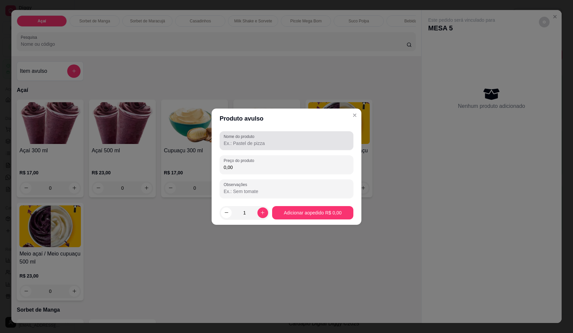
click at [245, 142] on input "Nome do produto" at bounding box center [287, 143] width 126 height 7
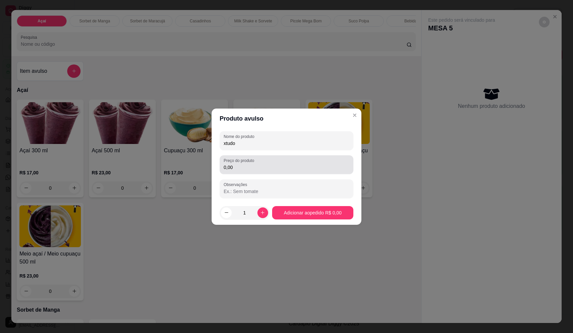
type input "xtudo"
click at [317, 171] on div "0,00" at bounding box center [287, 164] width 126 height 13
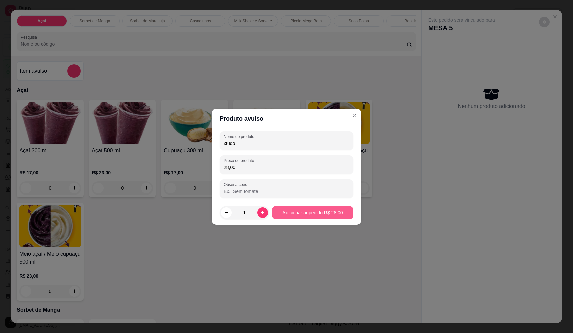
type input "28,00"
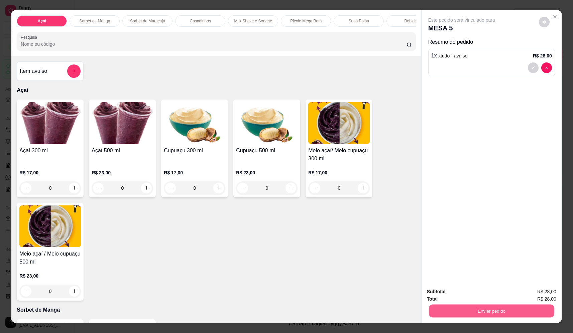
click at [488, 314] on button "Enviar pedido" at bounding box center [491, 311] width 125 height 13
click at [481, 295] on button "Não registrar e enviar pedido" at bounding box center [470, 295] width 70 height 13
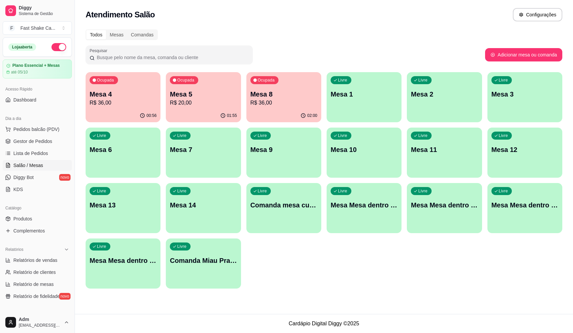
click at [203, 104] on p "R$ 20,00" at bounding box center [203, 103] width 67 height 8
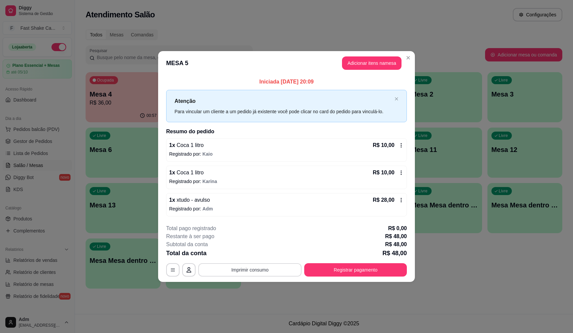
click at [274, 269] on button "Imprimir consumo" at bounding box center [249, 270] width 103 height 13
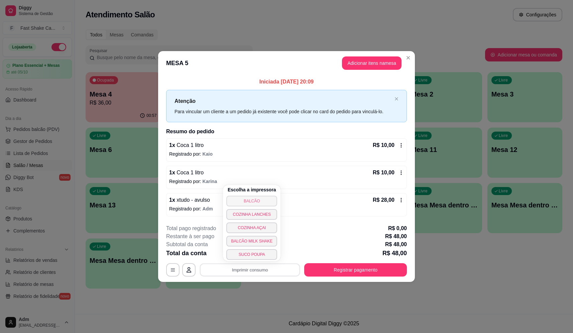
click at [258, 196] on button "BALCÃO" at bounding box center [251, 201] width 51 height 11
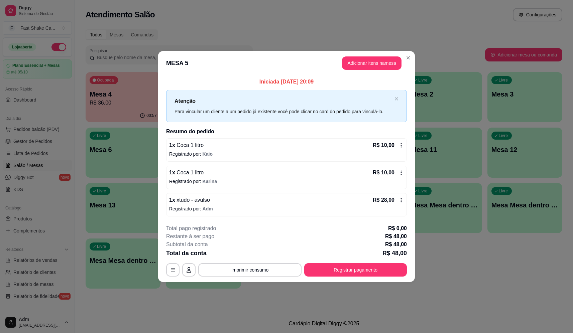
click at [333, 265] on button "Registrar pagamento" at bounding box center [355, 270] width 103 height 13
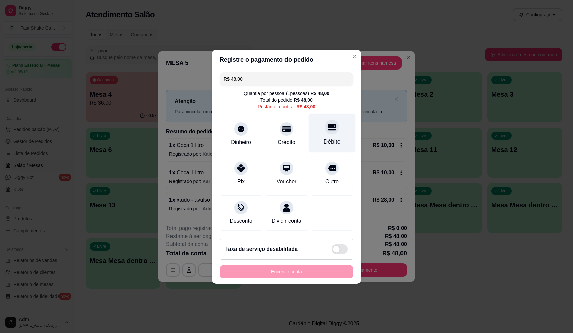
click at [328, 137] on div "Débito" at bounding box center [332, 141] width 17 height 9
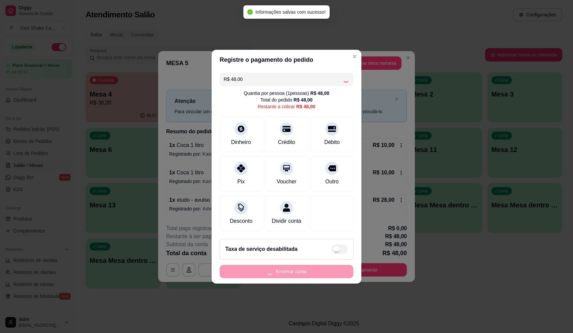
type input "R$ 0,00"
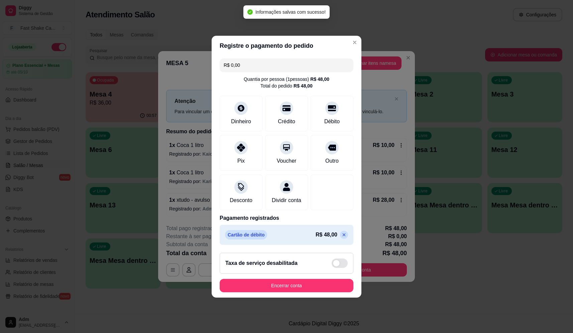
click at [302, 282] on footer "Taxa de serviço desabilitada Encerrar conta" at bounding box center [287, 273] width 150 height 50
click at [306, 284] on button "Encerrar conta" at bounding box center [287, 285] width 134 height 13
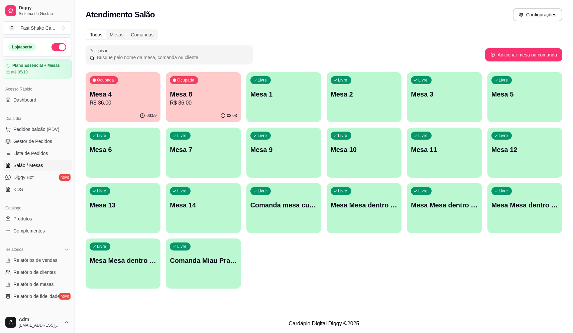
click at [137, 94] on p "Mesa 4" at bounding box center [123, 94] width 67 height 9
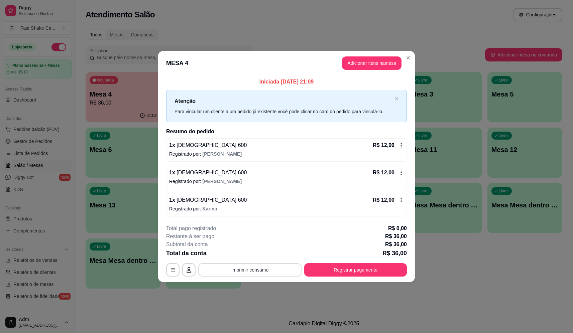
click at [251, 277] on button "Imprimir consumo" at bounding box center [249, 270] width 103 height 13
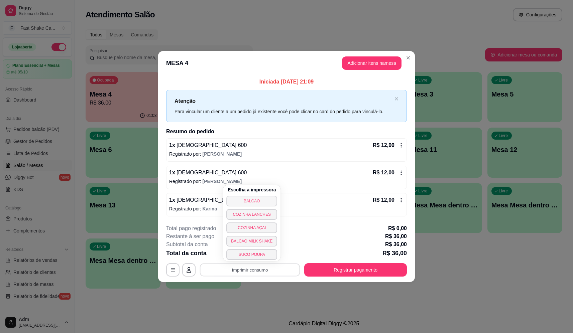
click at [260, 198] on button "BALCÃO" at bounding box center [251, 201] width 51 height 11
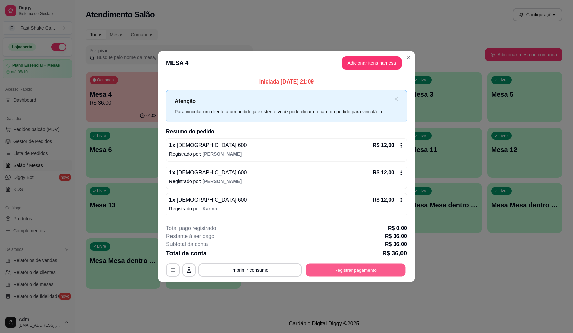
click at [344, 268] on button "Registrar pagamento" at bounding box center [356, 270] width 100 height 13
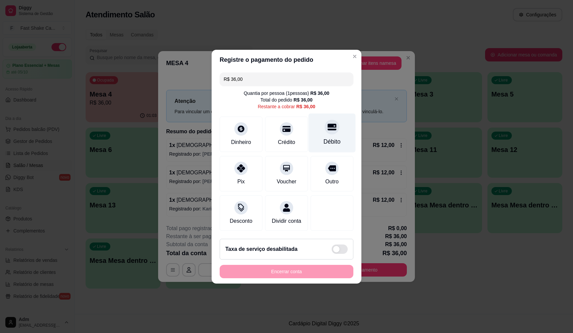
click at [333, 121] on div at bounding box center [332, 127] width 15 height 15
type input "R$ 0,00"
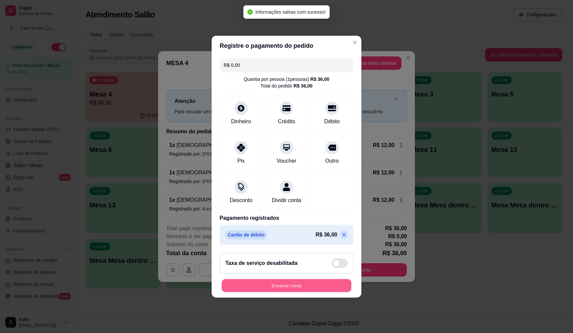
click at [313, 292] on button "Encerrar conta" at bounding box center [287, 285] width 130 height 13
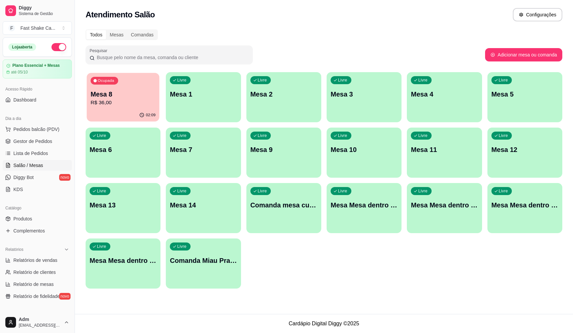
click at [122, 106] on p "R$ 36,00" at bounding box center [123, 103] width 65 height 8
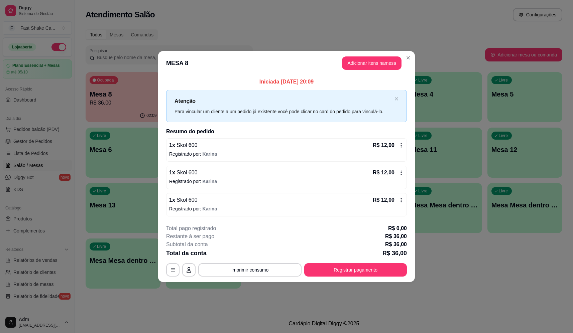
click at [368, 262] on div "**********" at bounding box center [286, 251] width 241 height 52
click at [365, 271] on button "Registrar pagamento" at bounding box center [355, 270] width 103 height 13
click at [332, 128] on div at bounding box center [332, 127] width 15 height 15
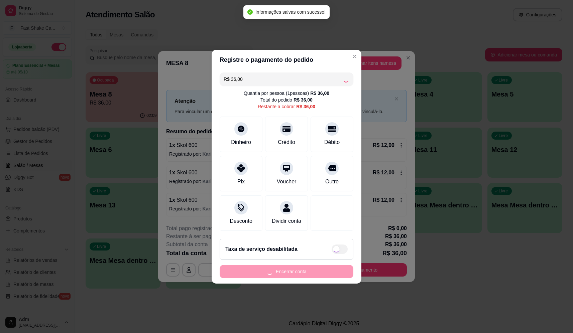
type input "R$ 0,00"
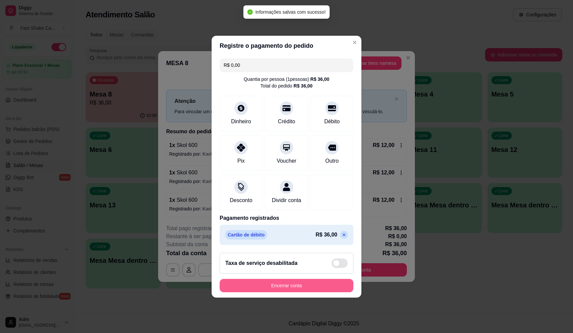
click at [316, 287] on button "Encerrar conta" at bounding box center [287, 285] width 134 height 13
